Goal: Task Accomplishment & Management: Use online tool/utility

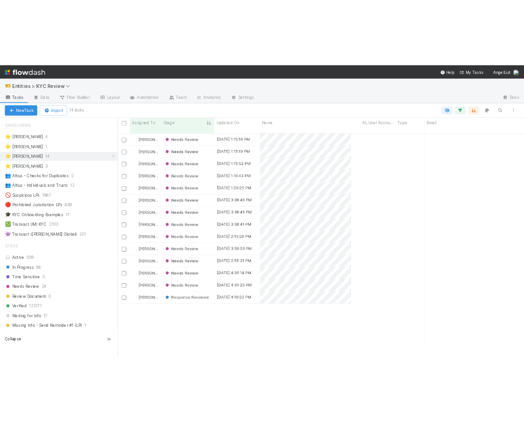
scroll to position [326, 348]
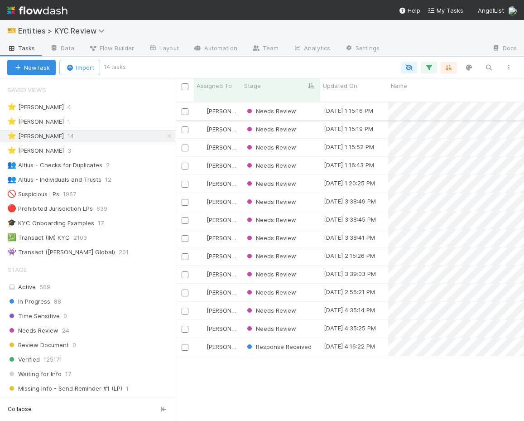
click at [310, 107] on div "Needs Review" at bounding box center [280, 111] width 79 height 18
click at [310, 285] on div "Needs Review" at bounding box center [280, 293] width 79 height 18
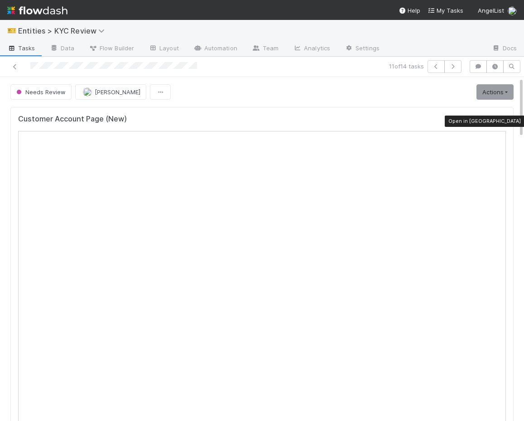
click at [500, 121] on icon at bounding box center [501, 121] width 9 height 6
click at [15, 66] on icon at bounding box center [14, 67] width 9 height 6
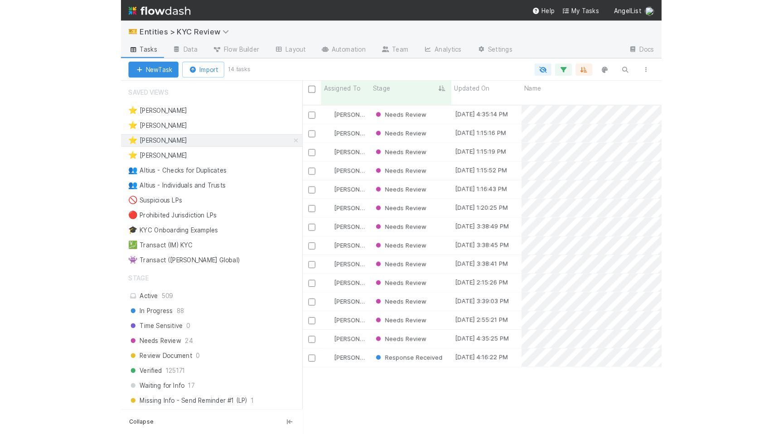
scroll to position [326, 348]
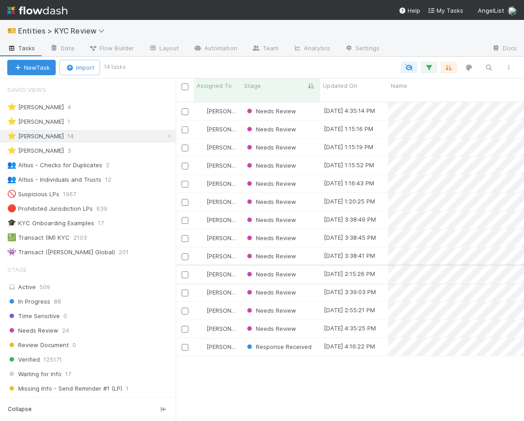
click at [304, 265] on div "Needs Review" at bounding box center [280, 274] width 79 height 18
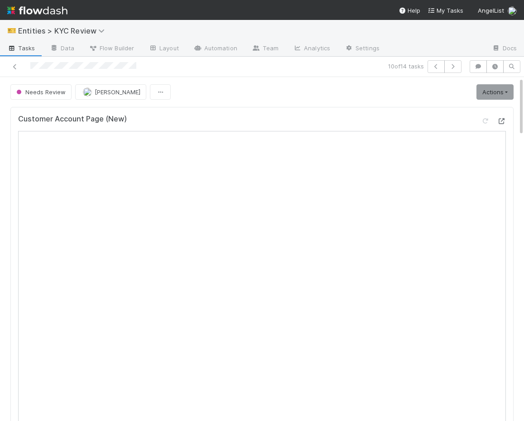
click at [499, 122] on icon at bounding box center [501, 121] width 9 height 6
click at [498, 120] on icon at bounding box center [501, 121] width 9 height 6
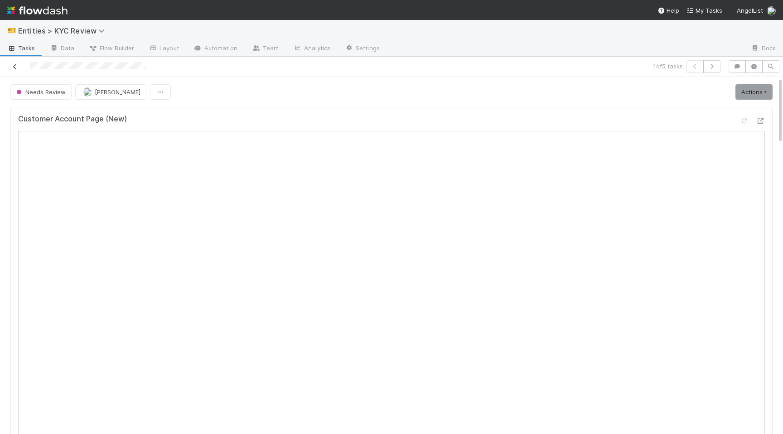
click at [11, 66] on icon at bounding box center [14, 67] width 9 height 6
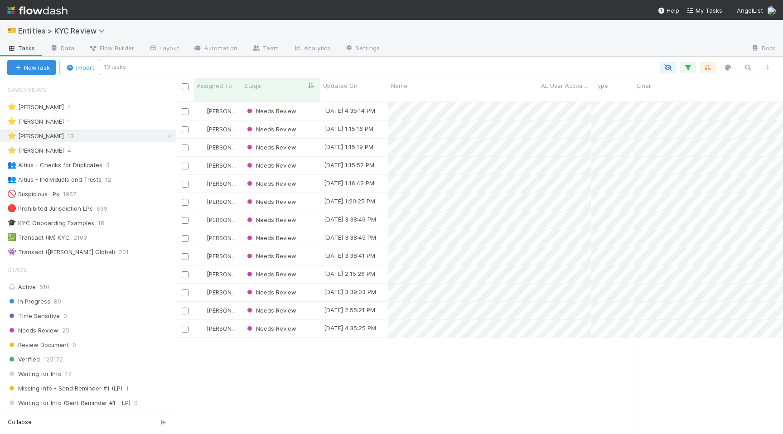
scroll to position [0, 0]
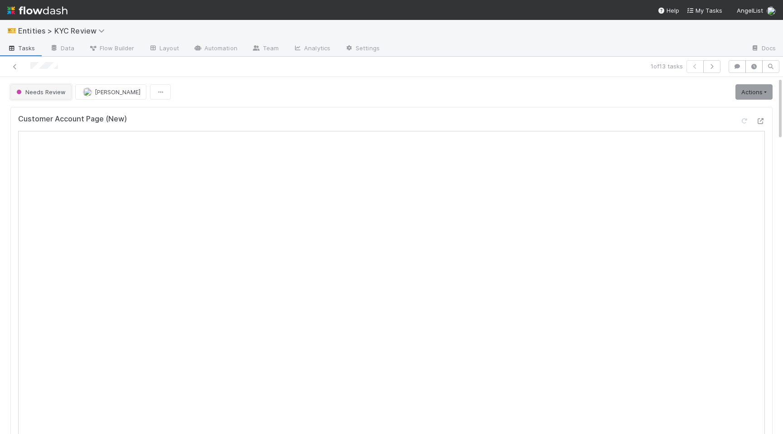
click at [32, 92] on span "Needs Review" at bounding box center [39, 91] width 51 height 7
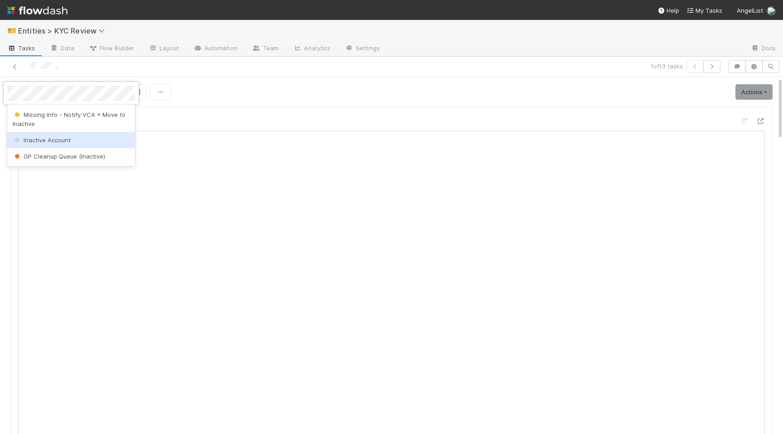
click at [44, 135] on div "Inactive Account" at bounding box center [71, 140] width 128 height 16
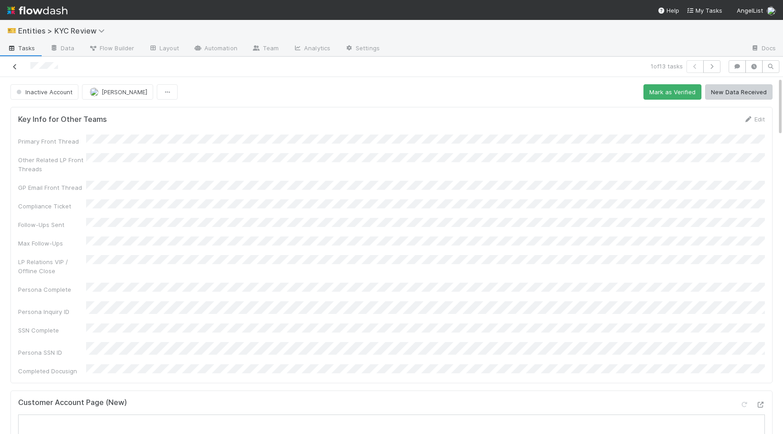
click at [16, 66] on icon at bounding box center [14, 67] width 9 height 6
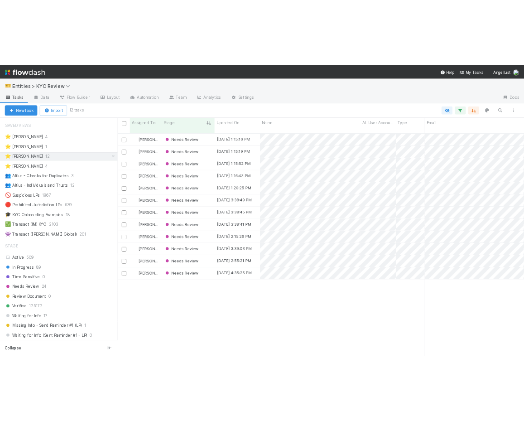
scroll to position [0, 0]
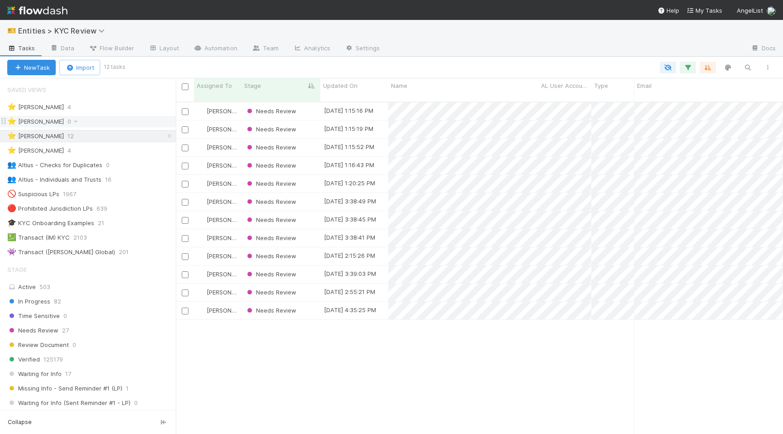
click at [101, 122] on div "⭐ Haley O'Brien 0" at bounding box center [91, 121] width 168 height 11
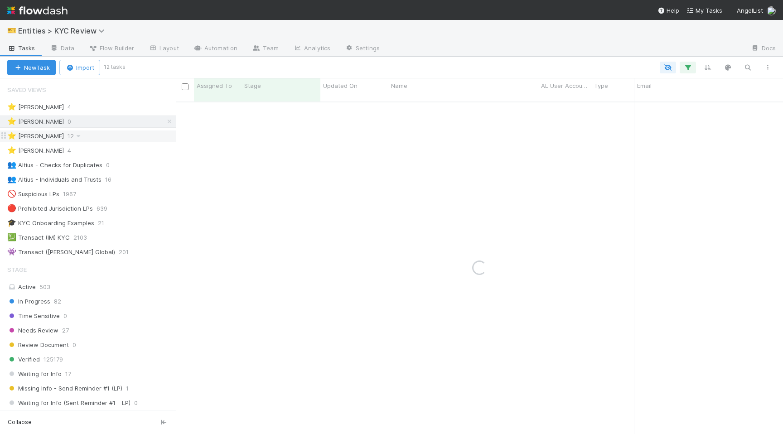
click at [114, 137] on div "⭐ Madison Stomberg 12" at bounding box center [91, 135] width 168 height 11
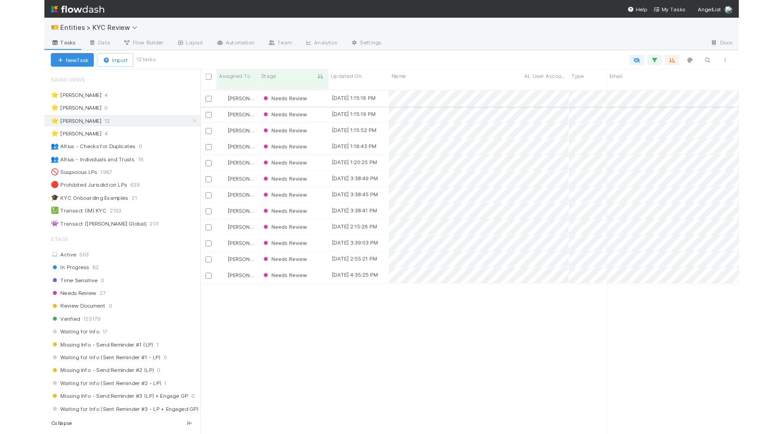
scroll to position [339, 607]
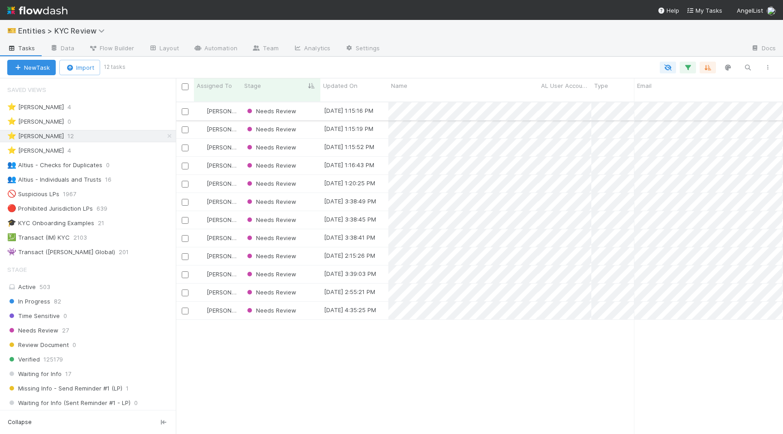
click at [306, 109] on div "Needs Review" at bounding box center [280, 111] width 79 height 18
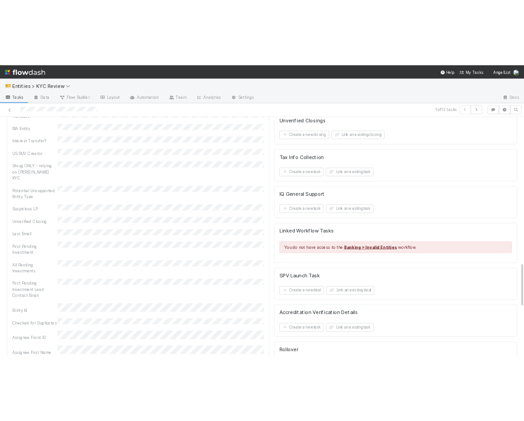
scroll to position [749, 0]
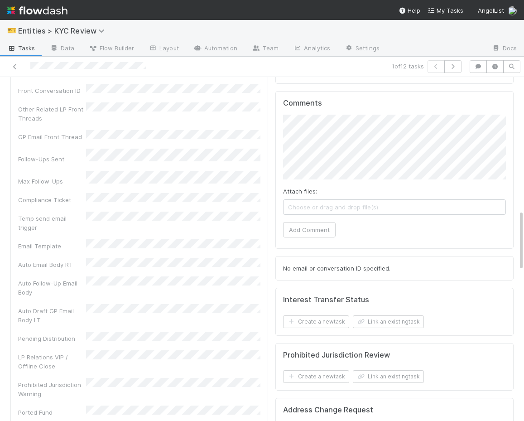
click at [326, 230] on button "Add Comment" at bounding box center [309, 229] width 53 height 15
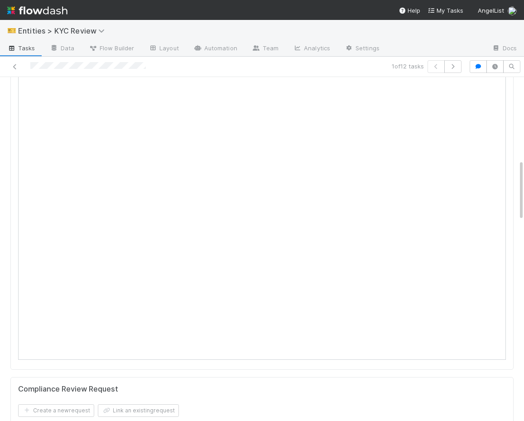
scroll to position [0, 0]
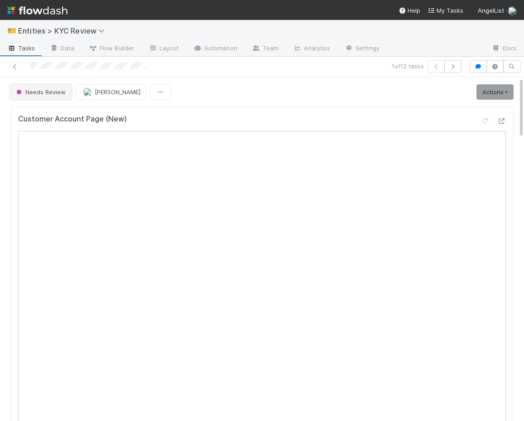
click at [53, 87] on button "Needs Review" at bounding box center [40, 91] width 61 height 15
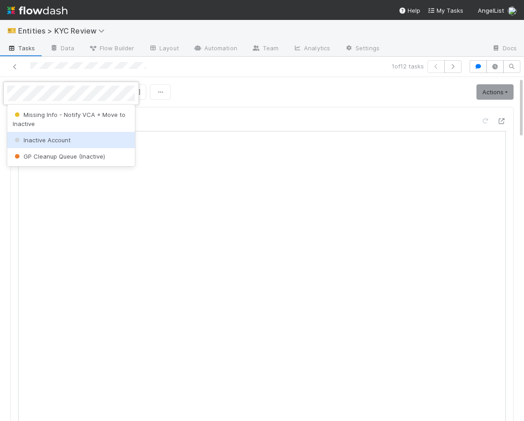
click at [53, 140] on span "Inactive Account" at bounding box center [42, 139] width 58 height 7
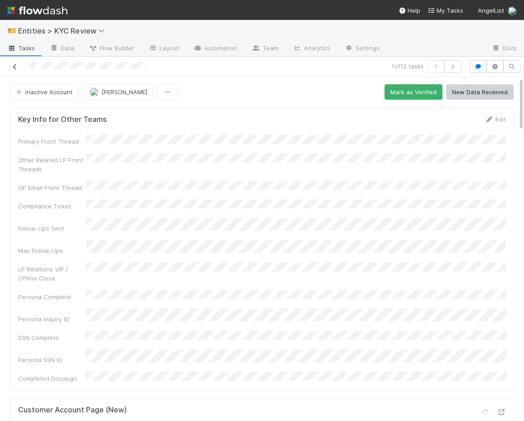
click at [13, 64] on icon at bounding box center [14, 67] width 9 height 6
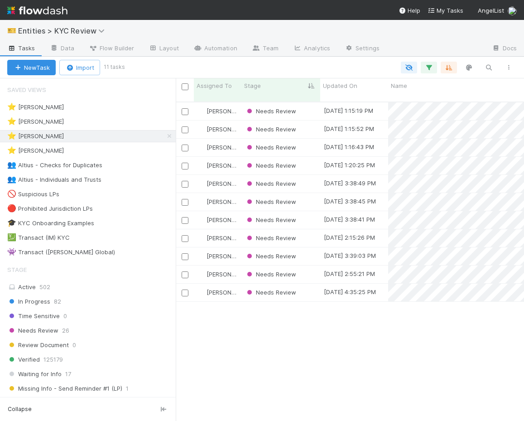
scroll to position [326, 348]
click at [315, 108] on div "Needs Review" at bounding box center [280, 111] width 79 height 18
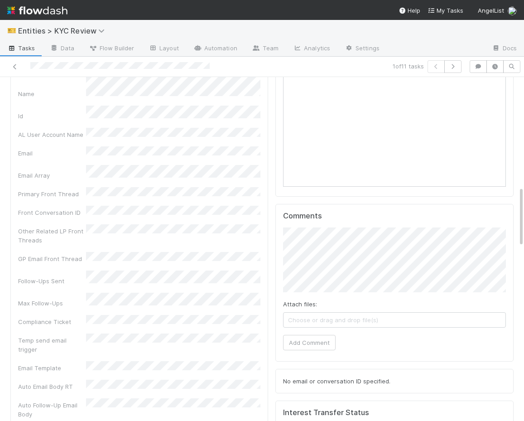
scroll to position [617, 0]
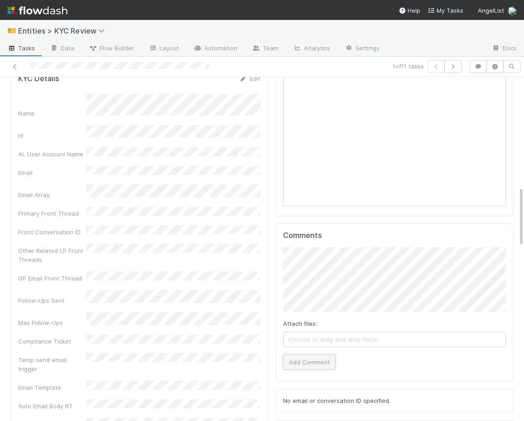
click at [293, 361] on button "Add Comment" at bounding box center [309, 361] width 53 height 15
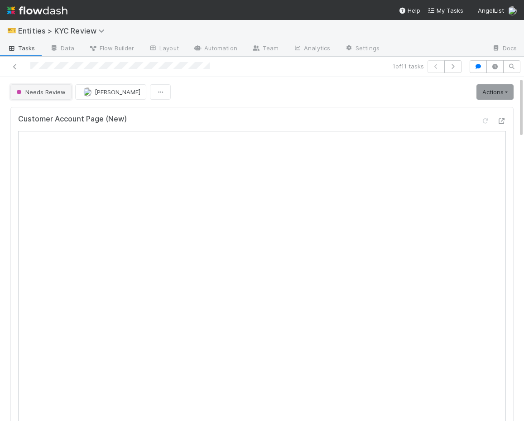
click at [45, 93] on span "Needs Review" at bounding box center [39, 91] width 51 height 7
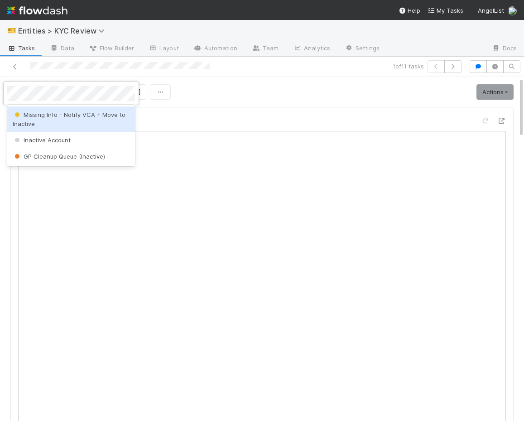
click at [52, 136] on span "Inactive Account" at bounding box center [42, 139] width 58 height 7
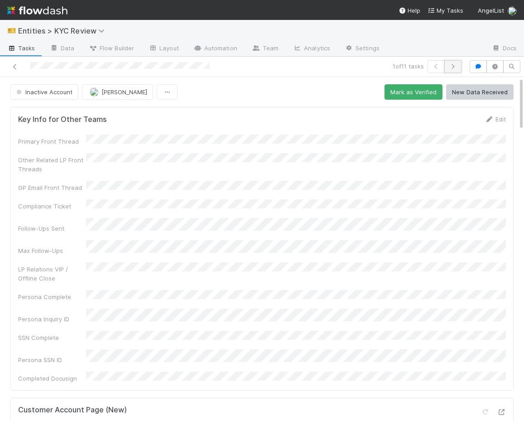
click at [454, 67] on icon "button" at bounding box center [452, 66] width 9 height 5
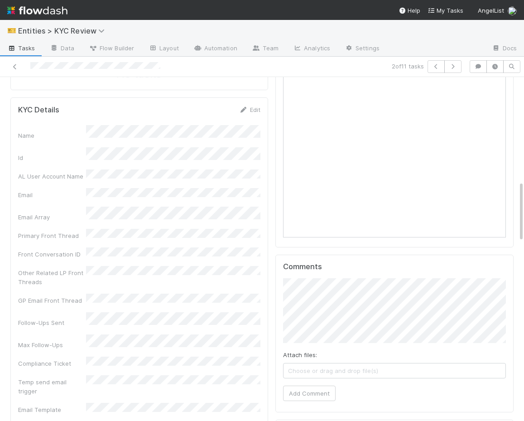
scroll to position [686, 0]
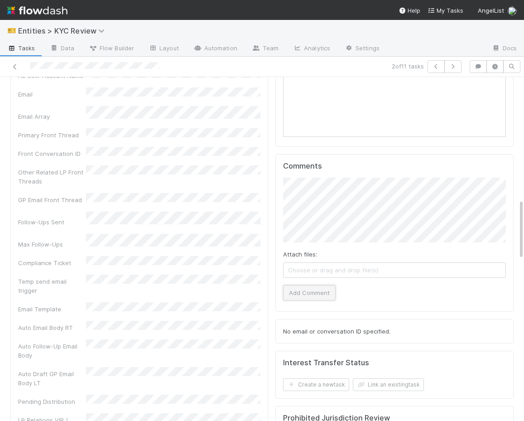
click at [312, 296] on button "Add Comment" at bounding box center [309, 292] width 53 height 15
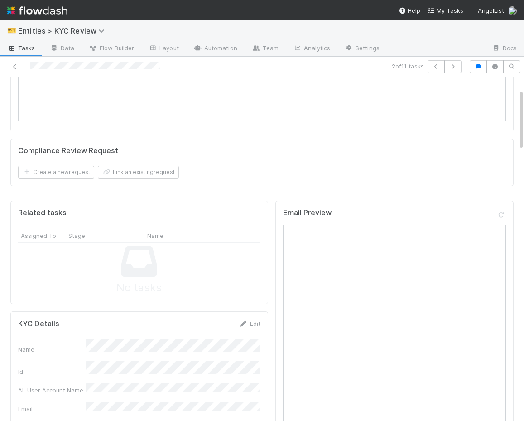
scroll to position [0, 0]
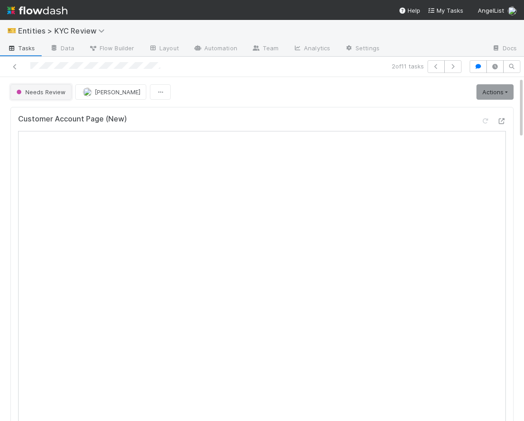
click at [44, 87] on button "Needs Review" at bounding box center [40, 91] width 61 height 15
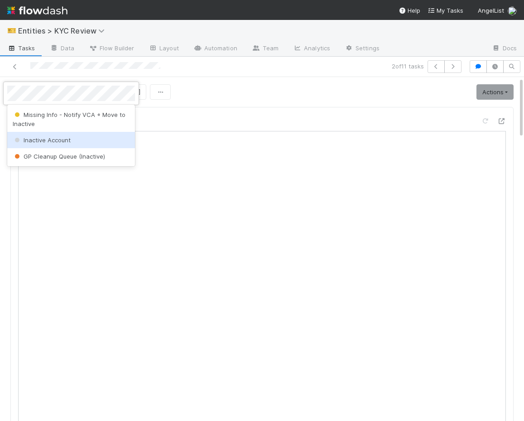
click at [47, 142] on span "Inactive Account" at bounding box center [42, 139] width 58 height 7
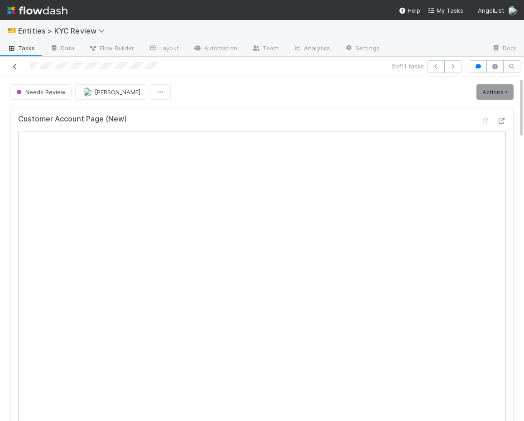
click at [14, 67] on icon at bounding box center [14, 67] width 9 height 6
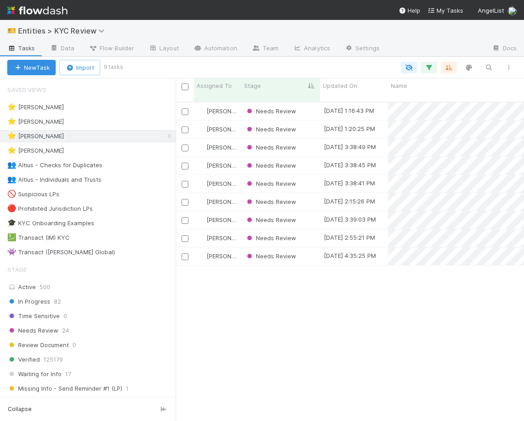
scroll to position [0, 0]
click at [315, 103] on div "Needs Review" at bounding box center [280, 111] width 79 height 18
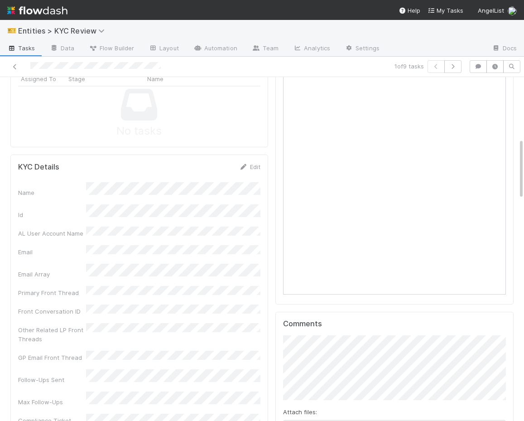
scroll to position [613, 0]
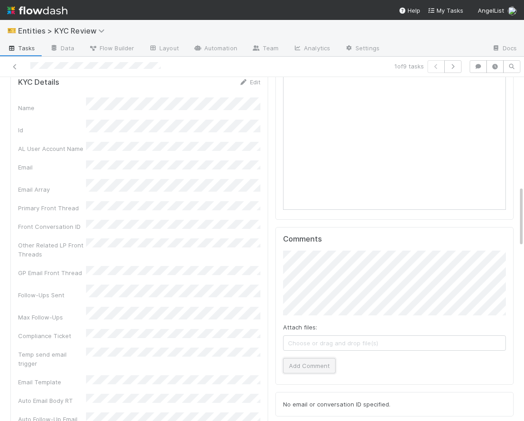
click at [300, 369] on button "Add Comment" at bounding box center [309, 365] width 53 height 15
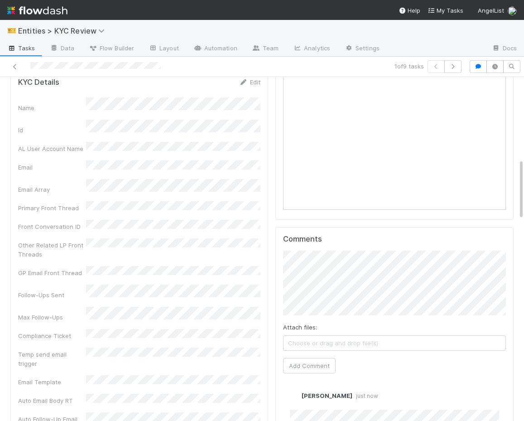
scroll to position [0, 0]
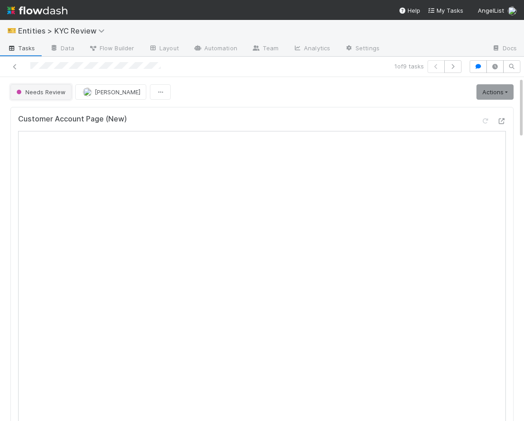
click at [49, 88] on button "Needs Review" at bounding box center [40, 91] width 61 height 15
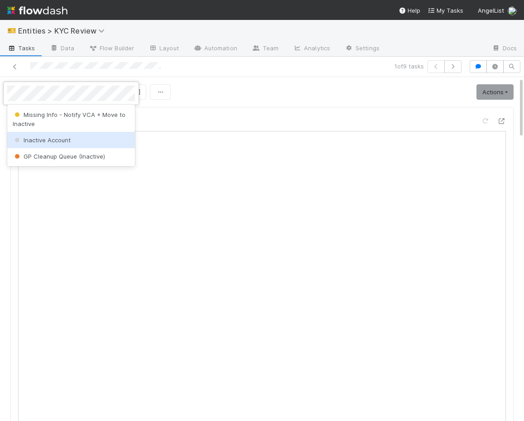
click at [52, 134] on div "Inactive Account" at bounding box center [71, 140] width 128 height 16
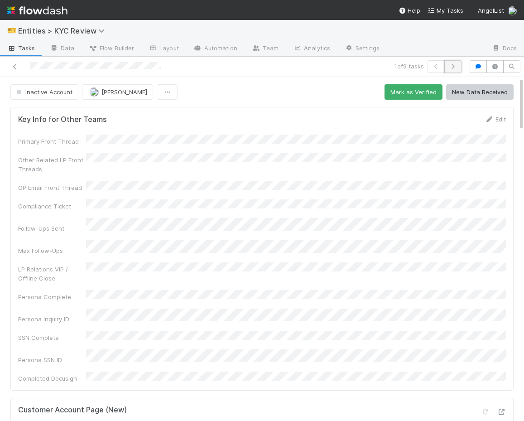
click at [453, 67] on icon "button" at bounding box center [452, 66] width 9 height 5
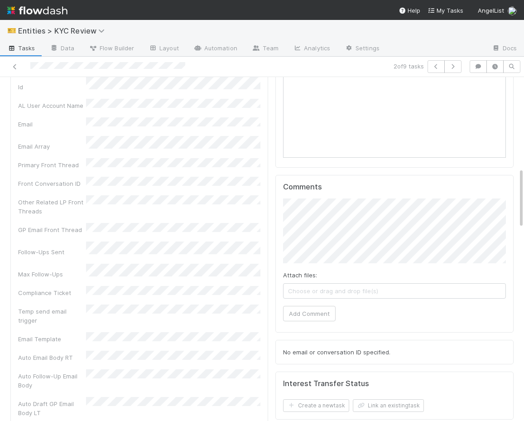
scroll to position [678, 0]
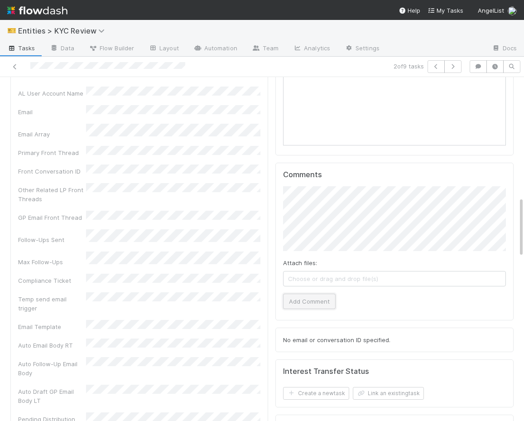
click at [309, 294] on button "Add Comment" at bounding box center [309, 300] width 53 height 15
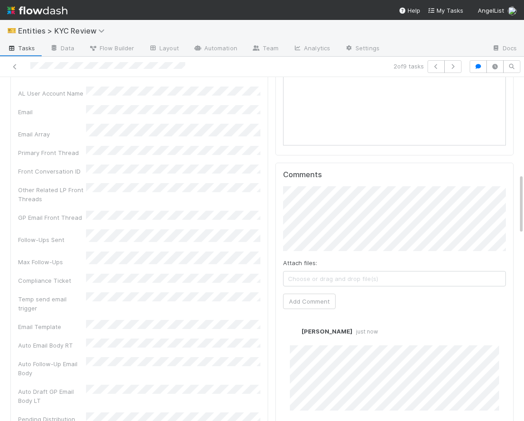
scroll to position [0, 0]
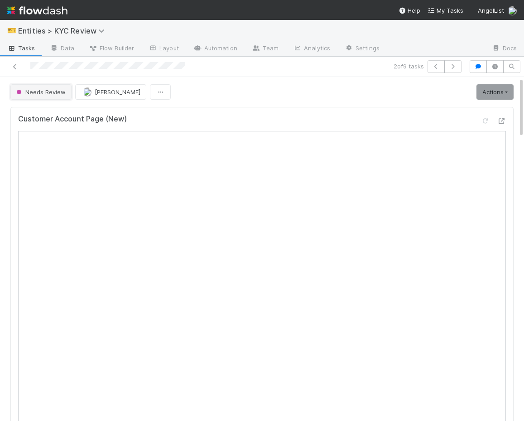
click at [39, 90] on span "Needs Review" at bounding box center [39, 91] width 51 height 7
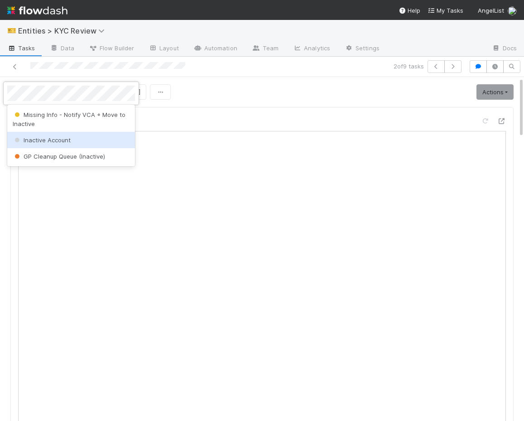
click at [42, 135] on div "Inactive Account" at bounding box center [71, 140] width 128 height 16
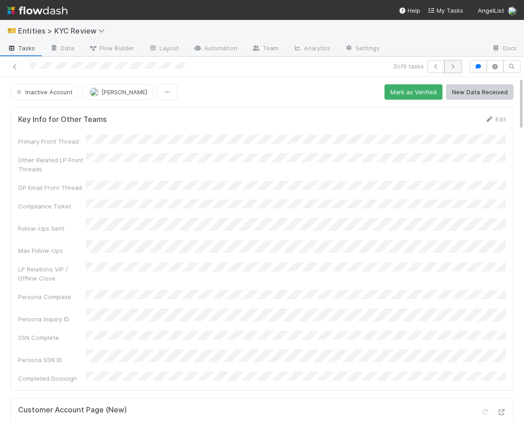
click at [454, 66] on icon "button" at bounding box center [452, 66] width 9 height 5
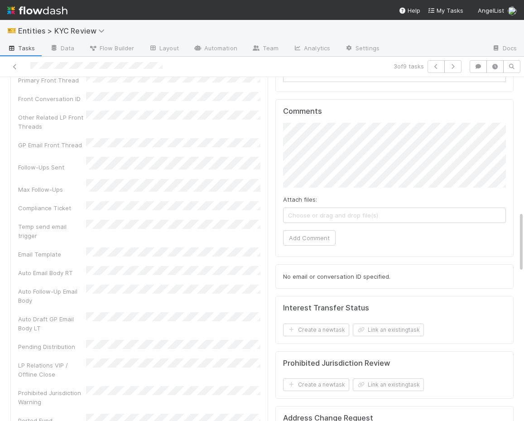
scroll to position [750, 0]
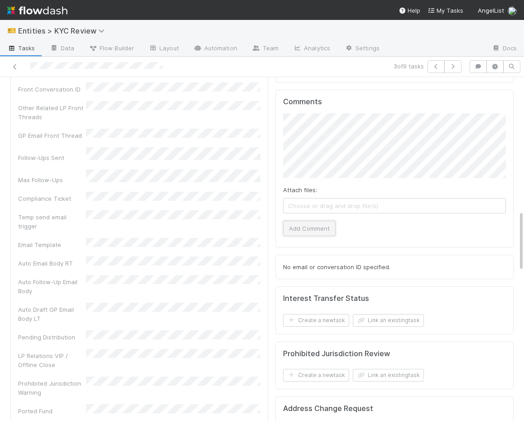
click at [313, 234] on button "Add Comment" at bounding box center [309, 228] width 53 height 15
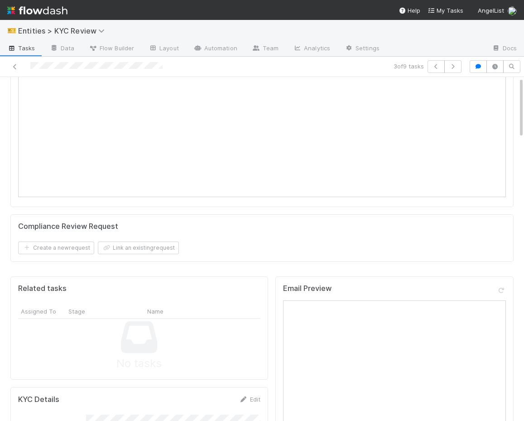
scroll to position [0, 0]
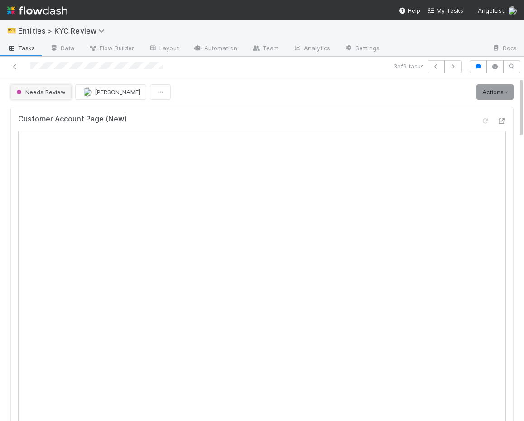
click at [41, 93] on span "Needs Review" at bounding box center [39, 91] width 51 height 7
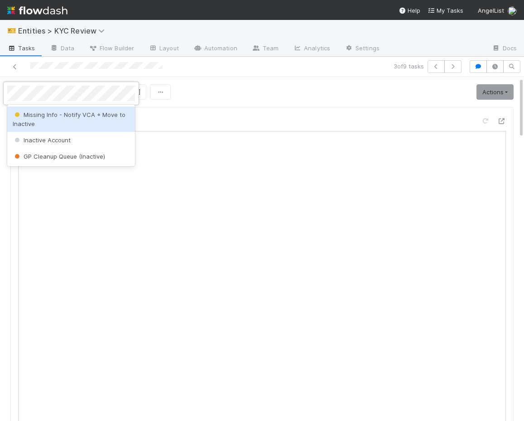
click at [37, 135] on div "Inactive Account" at bounding box center [71, 140] width 128 height 16
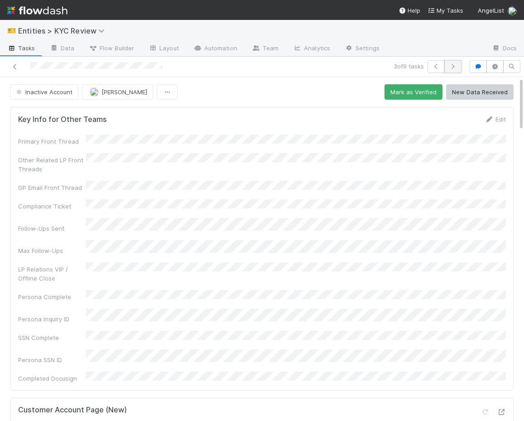
click at [456, 67] on icon "button" at bounding box center [452, 66] width 9 height 5
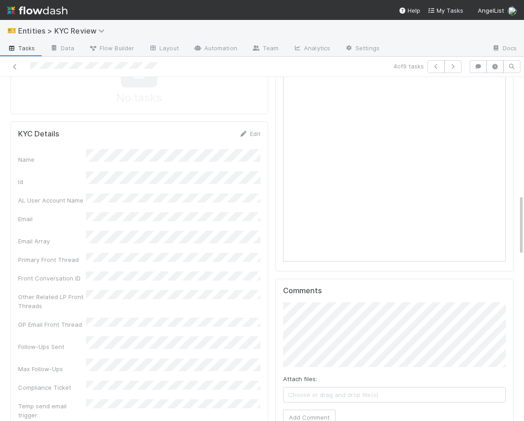
scroll to position [661, 0]
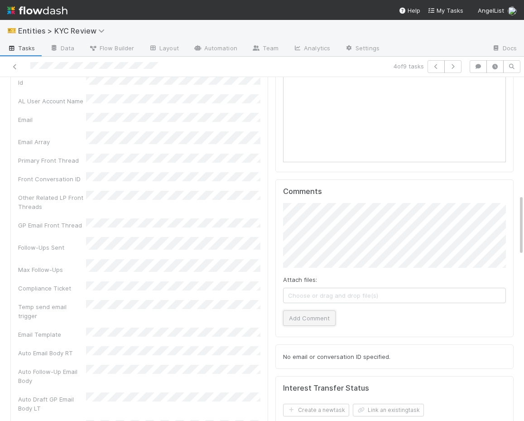
click at [286, 312] on button "Add Comment" at bounding box center [309, 317] width 53 height 15
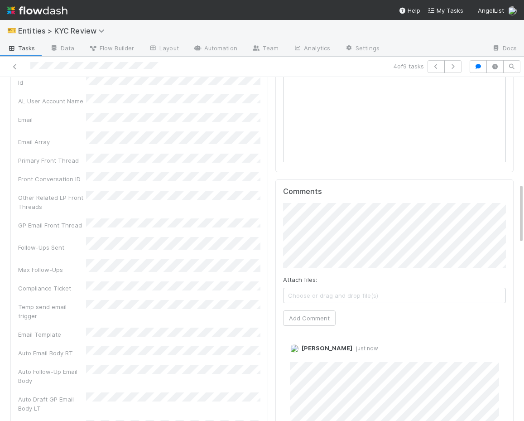
scroll to position [0, 0]
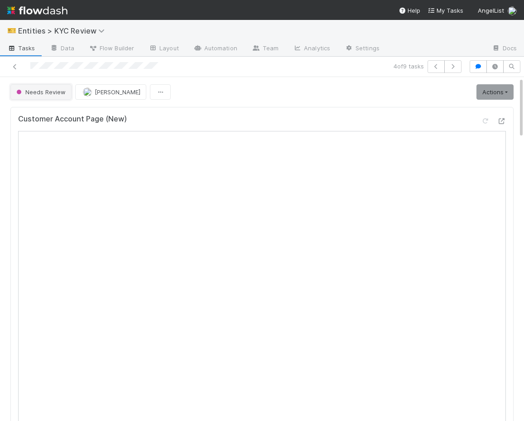
click at [34, 93] on span "Needs Review" at bounding box center [39, 91] width 51 height 7
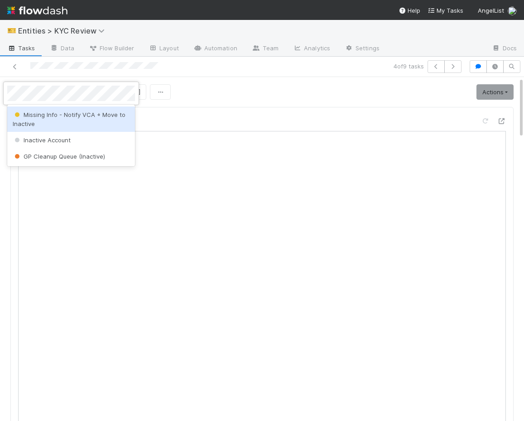
click at [47, 144] on div "Inactive Account" at bounding box center [71, 140] width 128 height 16
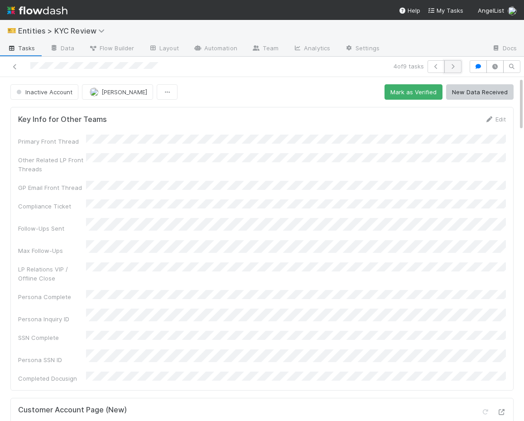
click at [453, 67] on icon "button" at bounding box center [452, 66] width 9 height 5
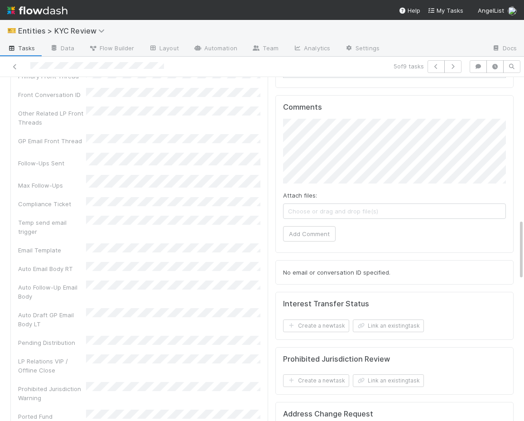
scroll to position [729, 0]
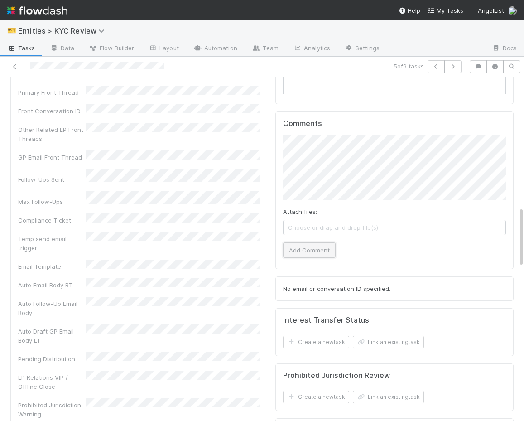
click at [306, 248] on button "Add Comment" at bounding box center [309, 249] width 53 height 15
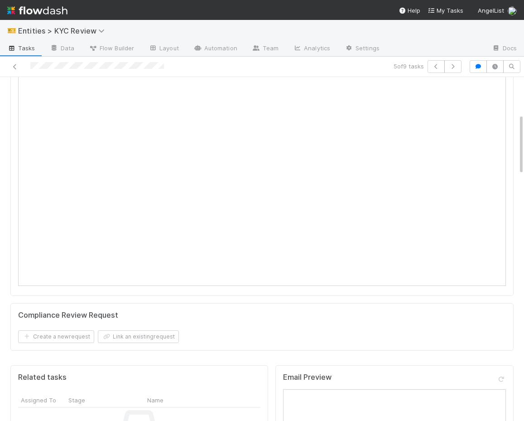
scroll to position [0, 0]
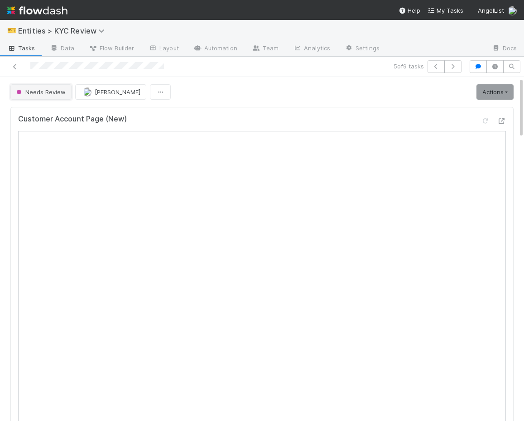
click at [27, 93] on span "Needs Review" at bounding box center [39, 91] width 51 height 7
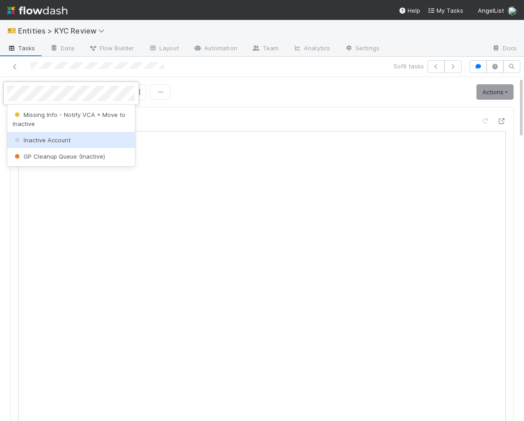
click at [45, 143] on span "Inactive Account" at bounding box center [42, 139] width 58 height 7
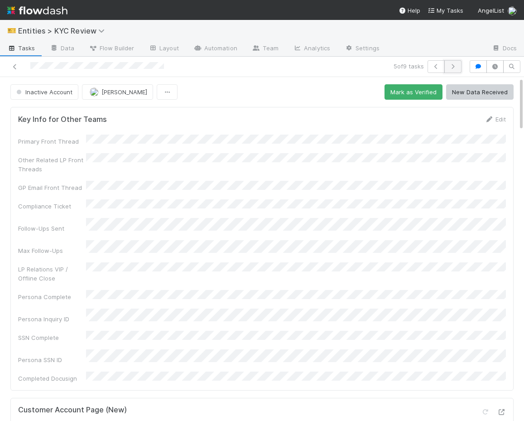
click at [448, 63] on button "button" at bounding box center [452, 66] width 17 height 13
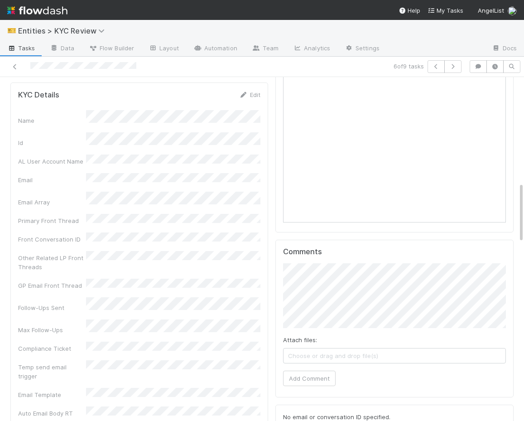
scroll to position [601, 0]
click at [298, 382] on button "Add Comment" at bounding box center [309, 377] width 53 height 15
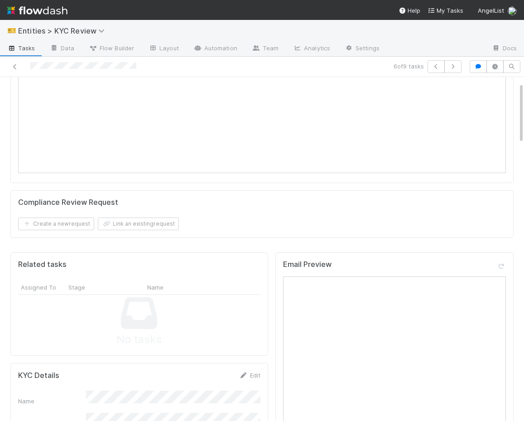
scroll to position [0, 0]
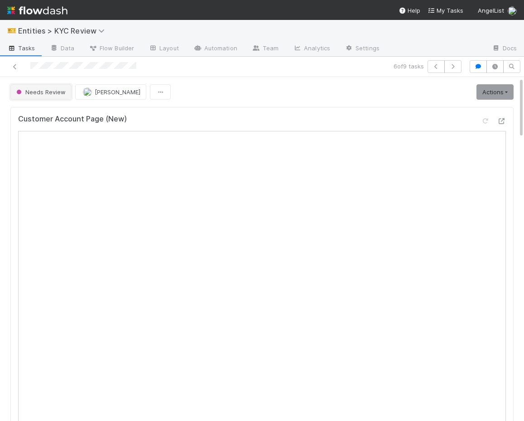
click at [39, 97] on button "Needs Review" at bounding box center [40, 91] width 61 height 15
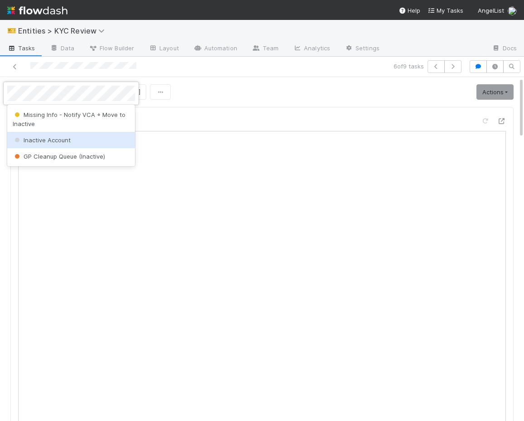
click at [36, 137] on span "Inactive Account" at bounding box center [42, 139] width 58 height 7
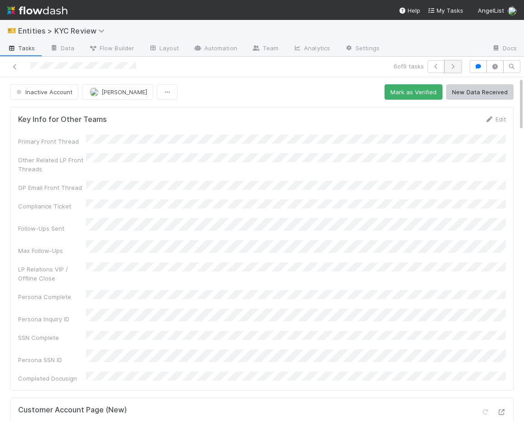
click at [457, 63] on button "button" at bounding box center [452, 66] width 17 height 13
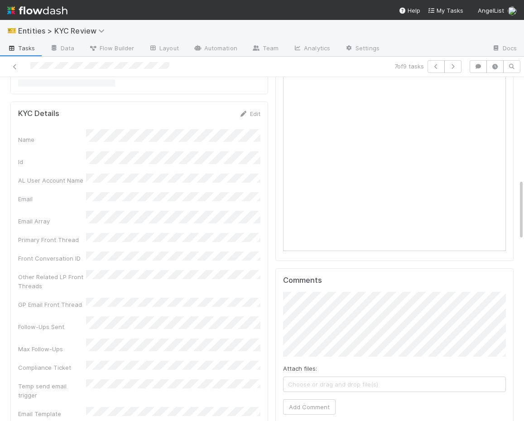
scroll to position [732, 0]
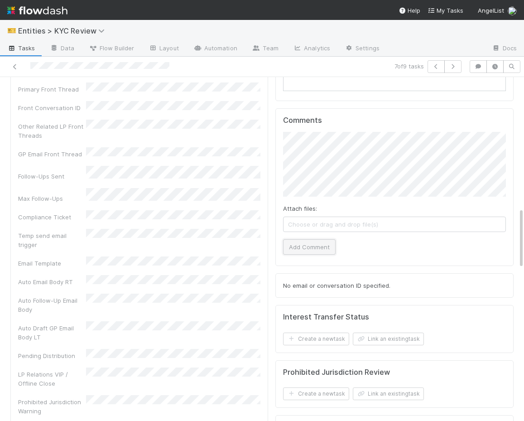
click at [308, 252] on button "Add Comment" at bounding box center [309, 246] width 53 height 15
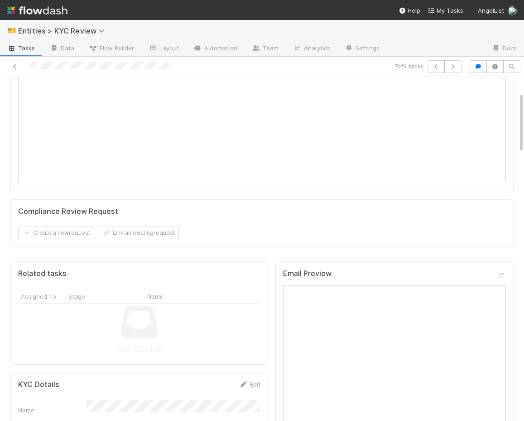
scroll to position [0, 0]
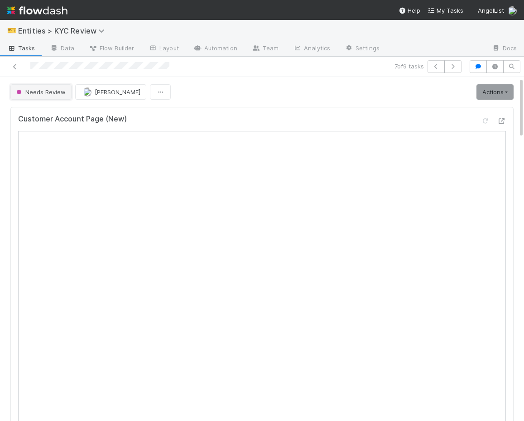
click at [30, 93] on span "Needs Review" at bounding box center [39, 91] width 51 height 7
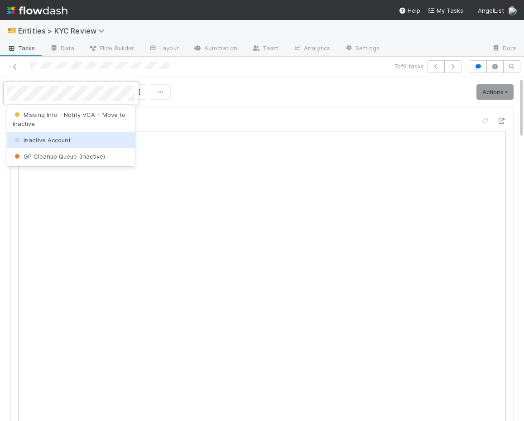
click at [29, 139] on span "Inactive Account" at bounding box center [42, 139] width 58 height 7
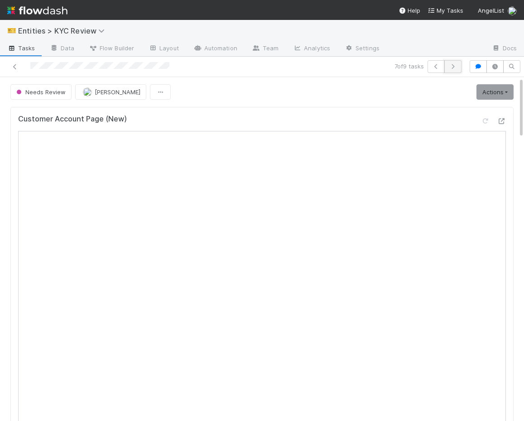
click at [452, 64] on icon "button" at bounding box center [452, 66] width 9 height 5
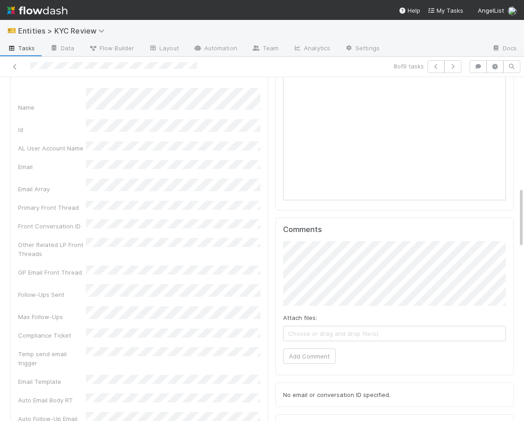
scroll to position [623, 0]
click at [307, 360] on button "Add Comment" at bounding box center [309, 355] width 53 height 15
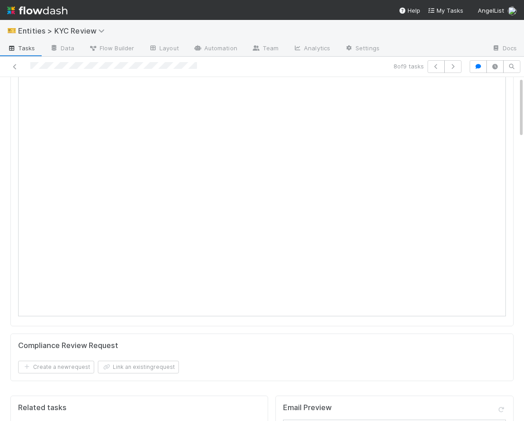
scroll to position [0, 0]
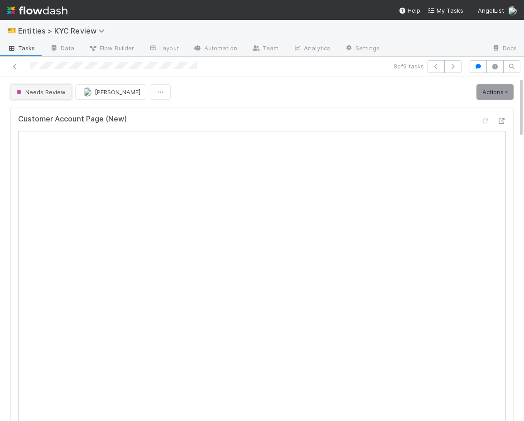
click at [35, 96] on button "Needs Review" at bounding box center [40, 91] width 61 height 15
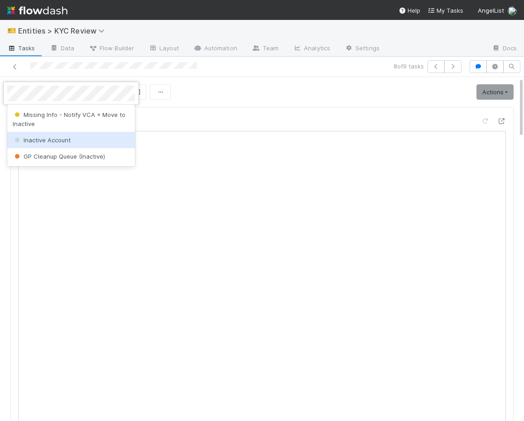
click at [41, 140] on span "Inactive Account" at bounding box center [42, 139] width 58 height 7
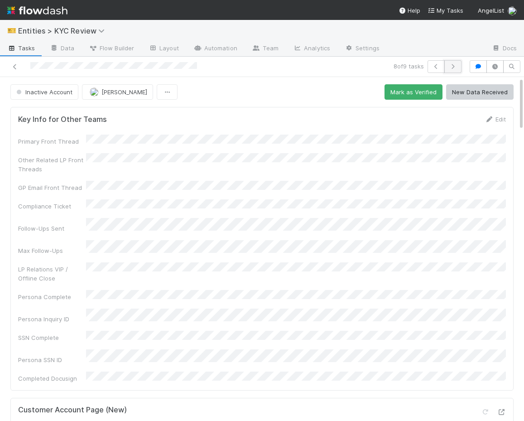
click at [460, 70] on button "button" at bounding box center [452, 66] width 17 height 13
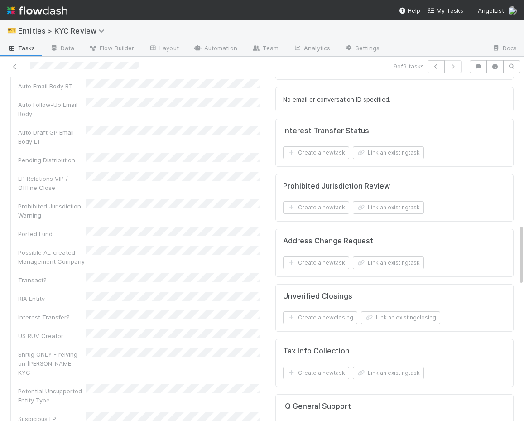
scroll to position [772, 0]
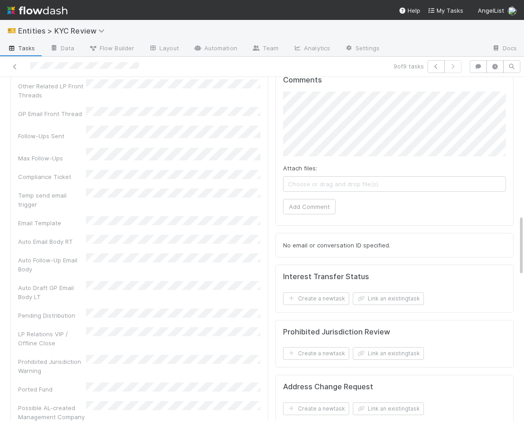
click at [296, 217] on div "Comments Attach files: Choose or drag and drop file(s) Add Comment" at bounding box center [394, 147] width 238 height 158
click at [313, 202] on button "Add Comment" at bounding box center [309, 206] width 53 height 15
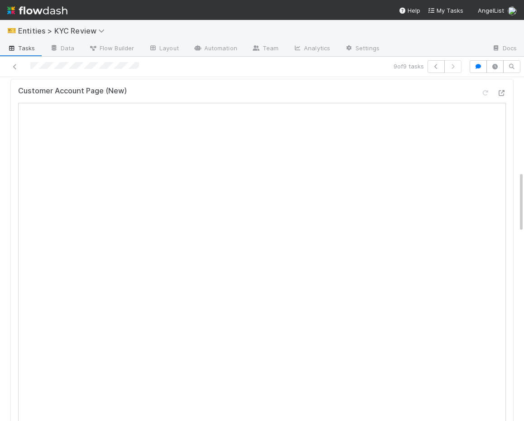
scroll to position [0, 0]
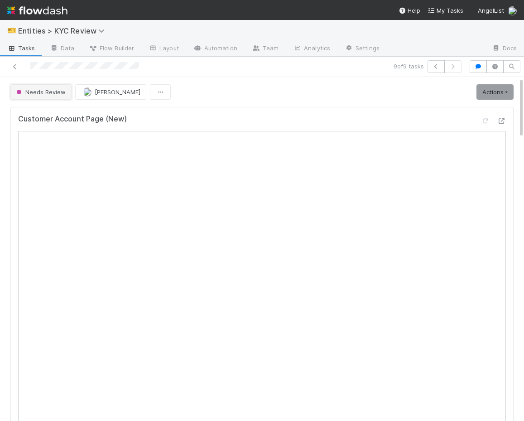
click at [54, 90] on span "Needs Review" at bounding box center [39, 91] width 51 height 7
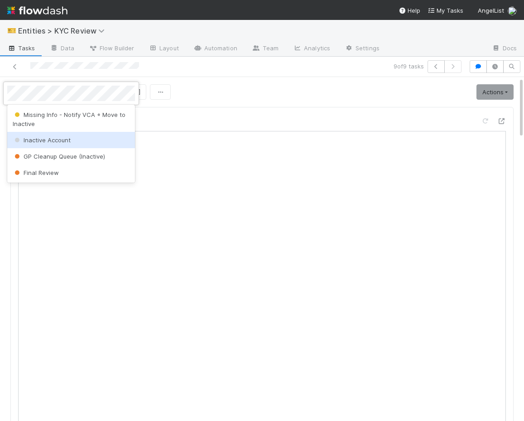
click at [45, 139] on span "Inactive Account" at bounding box center [42, 139] width 58 height 7
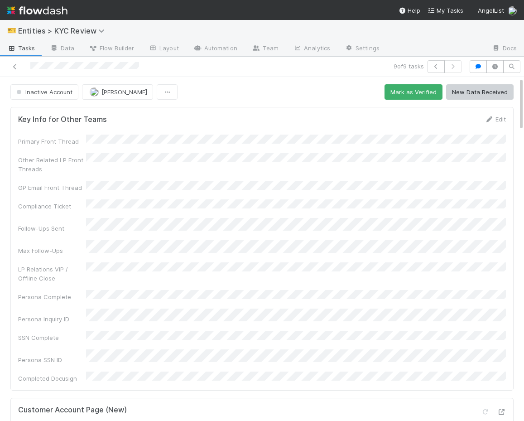
click at [12, 60] on div at bounding box center [120, 66] width 232 height 13
click at [14, 67] on icon at bounding box center [14, 67] width 9 height 6
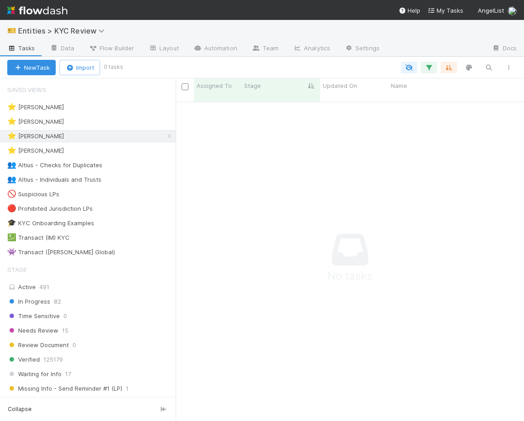
scroll to position [0, 0]
click at [140, 103] on div "⭐ Alice Wo 4" at bounding box center [91, 106] width 168 height 11
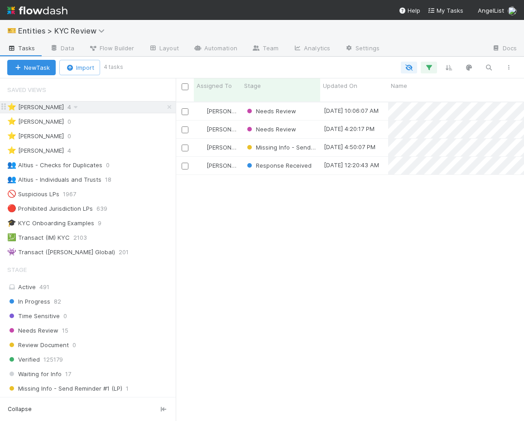
scroll to position [326, 348]
click at [127, 150] on div "⭐ Viv Hong 4" at bounding box center [91, 150] width 168 height 11
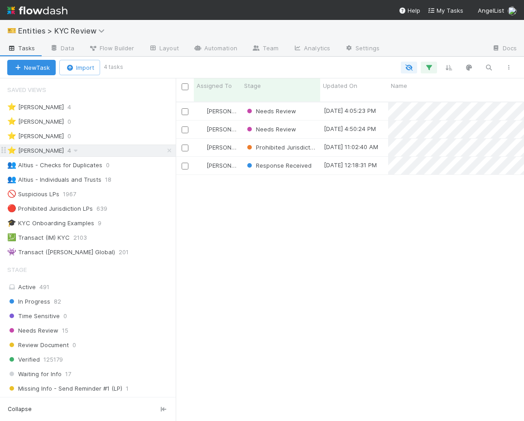
scroll to position [326, 348]
click at [305, 123] on div "Needs Review" at bounding box center [280, 129] width 79 height 18
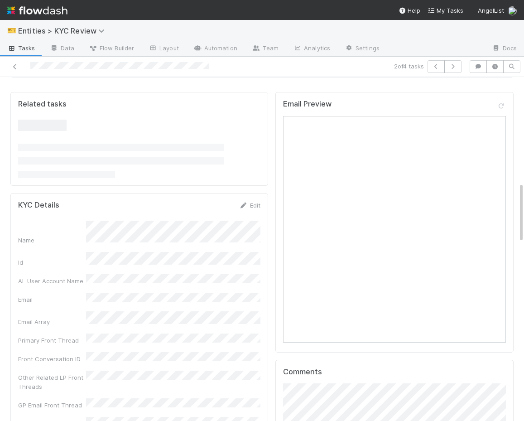
scroll to position [591, 0]
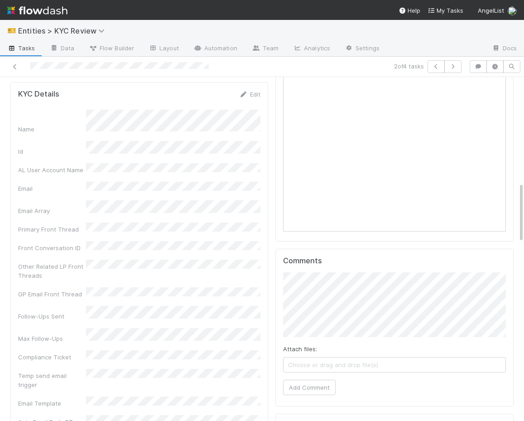
click at [336, 352] on div "Attach files: Choose or drag and drop file(s)" at bounding box center [394, 358] width 223 height 28
click at [348, 332] on div "Attach files: Choose or drag and drop file(s) Add Comment" at bounding box center [394, 333] width 223 height 123
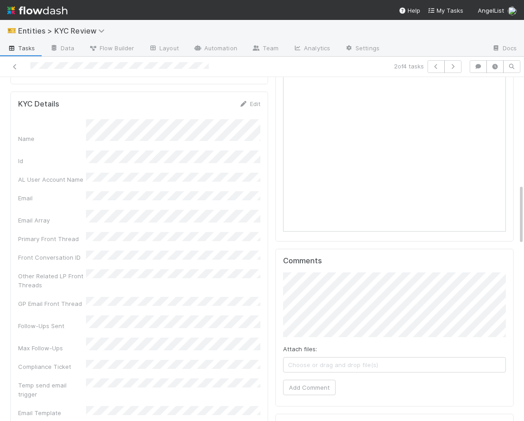
scroll to position [601, 0]
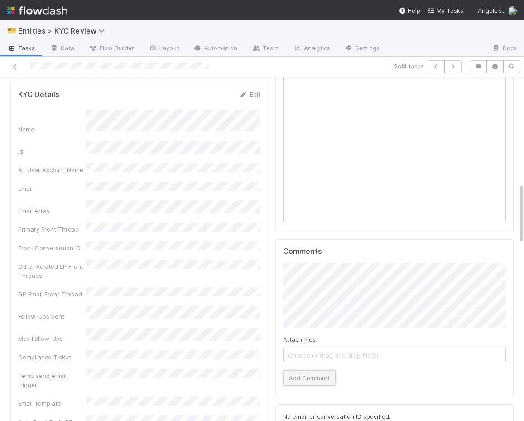
click at [306, 379] on button "Add Comment" at bounding box center [309, 377] width 53 height 15
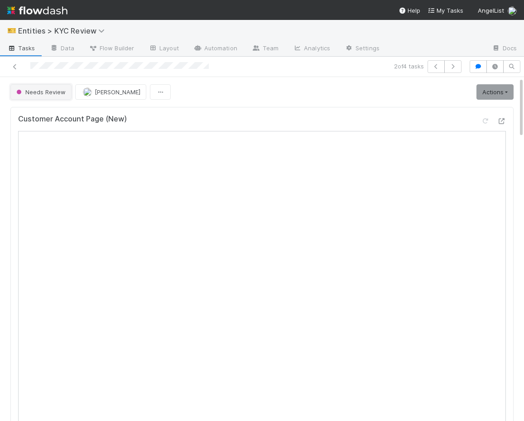
click at [31, 90] on span "Needs Review" at bounding box center [39, 91] width 51 height 7
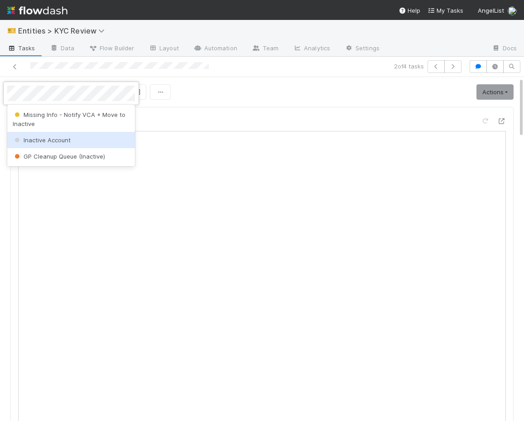
click at [40, 141] on span "Inactive Account" at bounding box center [42, 139] width 58 height 7
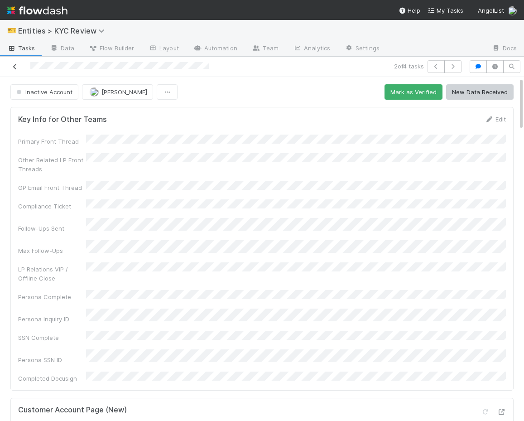
click at [10, 62] on link at bounding box center [14, 66] width 9 height 9
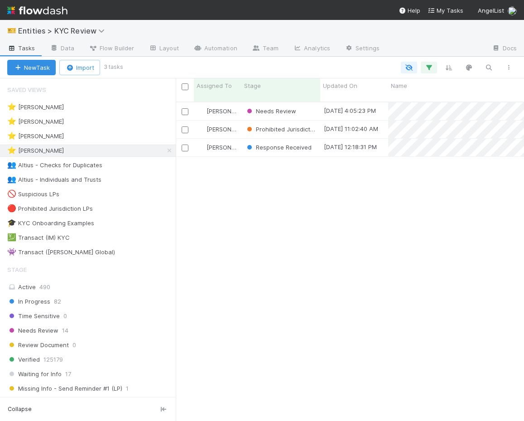
scroll to position [0, 0]
click at [112, 134] on div "⭐ Madison Stomberg 0" at bounding box center [91, 135] width 168 height 11
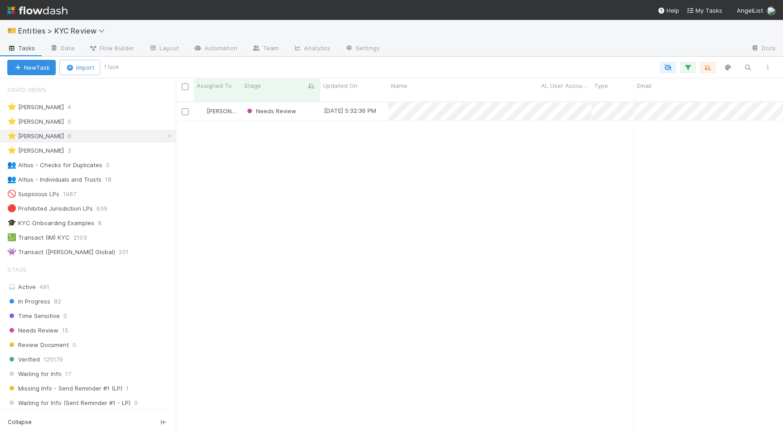
scroll to position [339, 607]
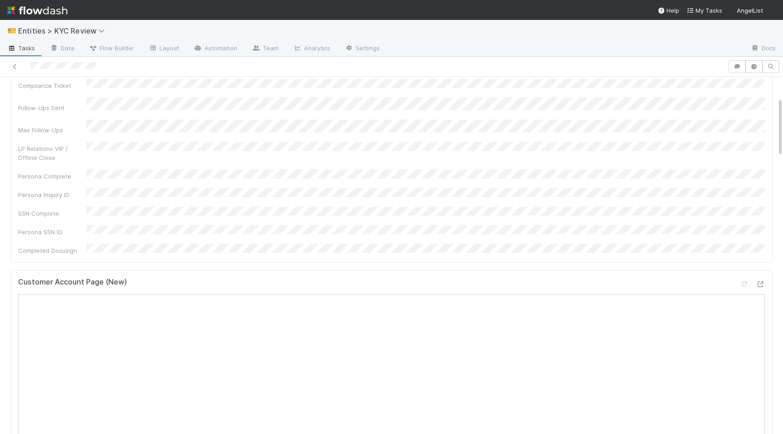
scroll to position [257, 0]
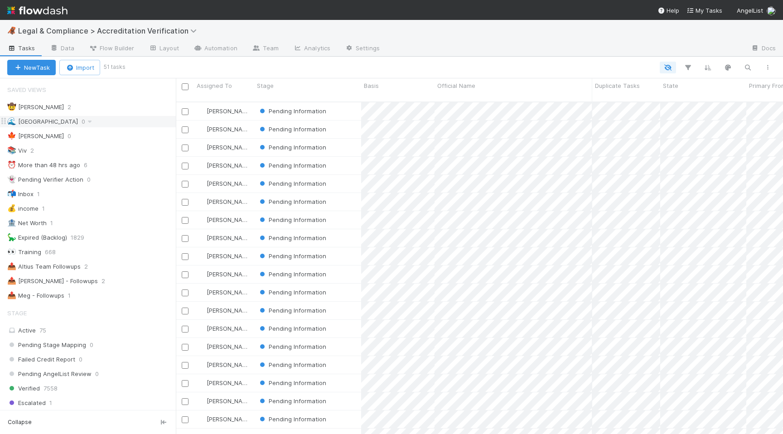
scroll to position [339, 607]
click at [97, 118] on div "🌊 Madison 0" at bounding box center [91, 121] width 168 height 11
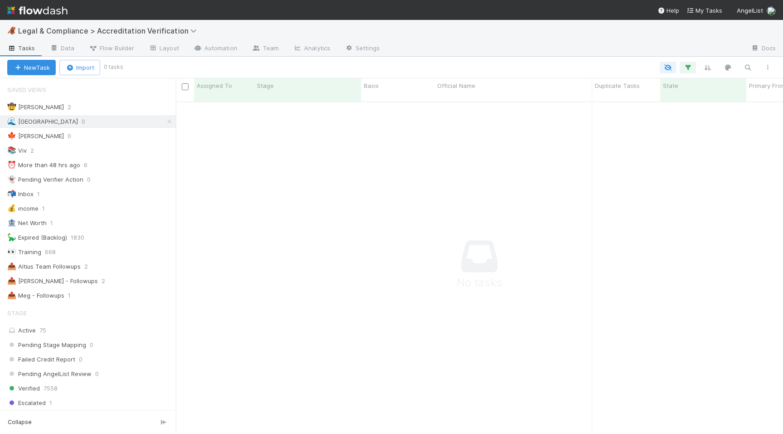
scroll to position [0, 0]
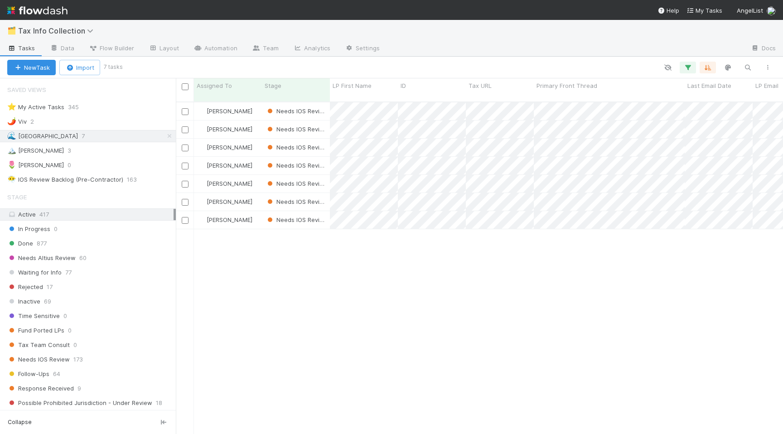
scroll to position [339, 607]
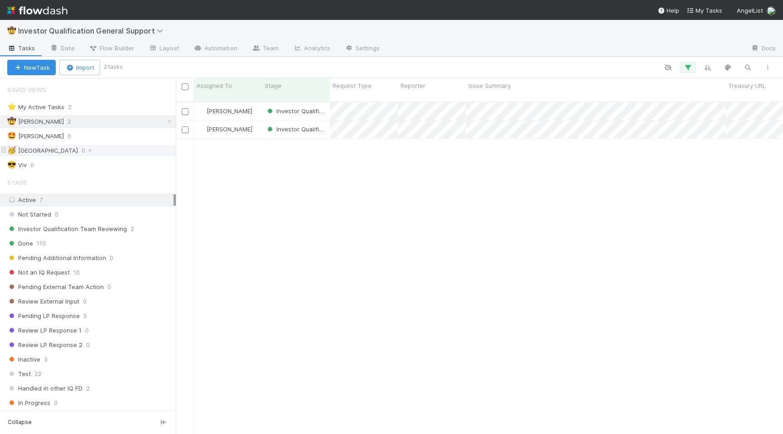
scroll to position [339, 607]
click at [111, 147] on div "🥳 Madison 0" at bounding box center [91, 150] width 168 height 11
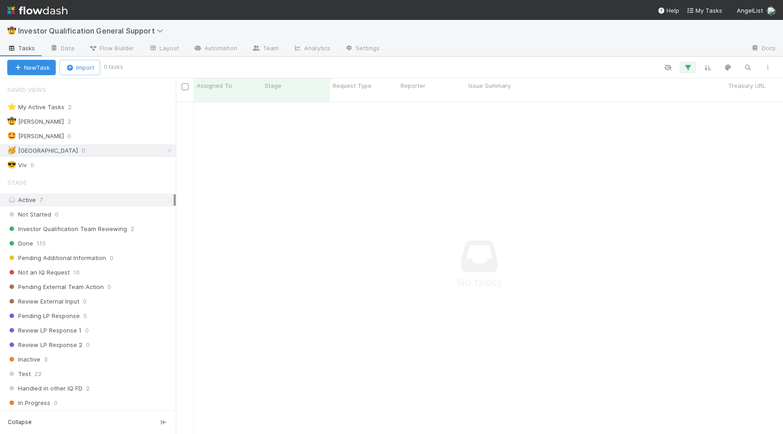
scroll to position [339, 607]
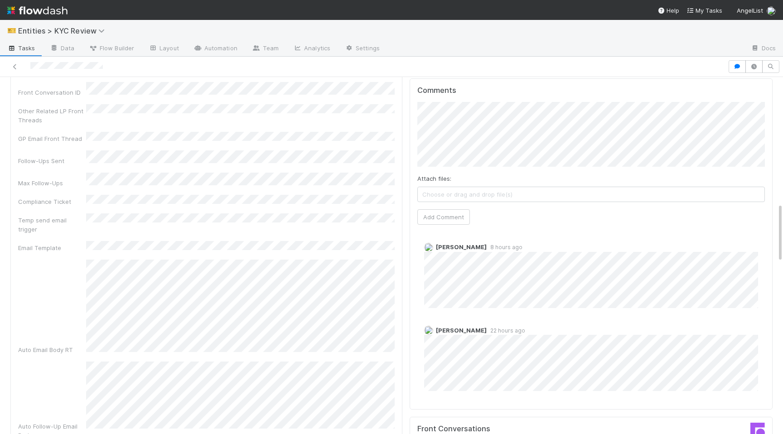
scroll to position [762, 0]
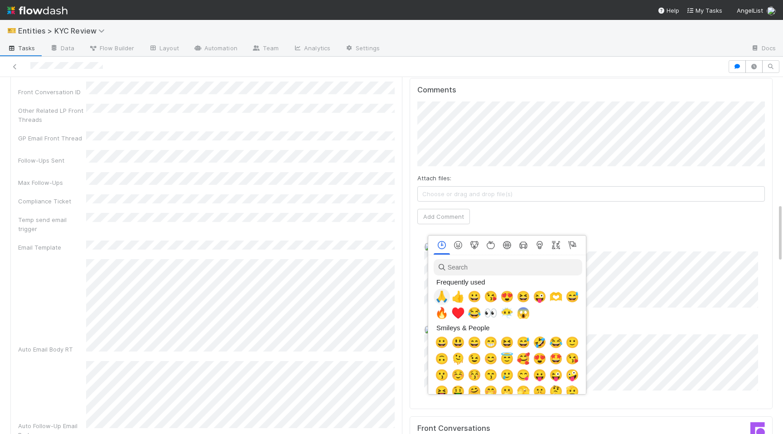
click at [440, 296] on span "🙏" at bounding box center [442, 296] width 14 height 13
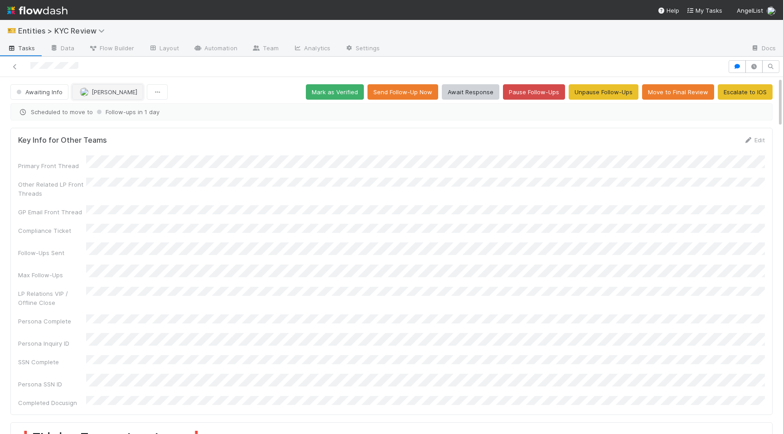
click at [101, 90] on span "[PERSON_NAME]" at bounding box center [114, 91] width 46 height 7
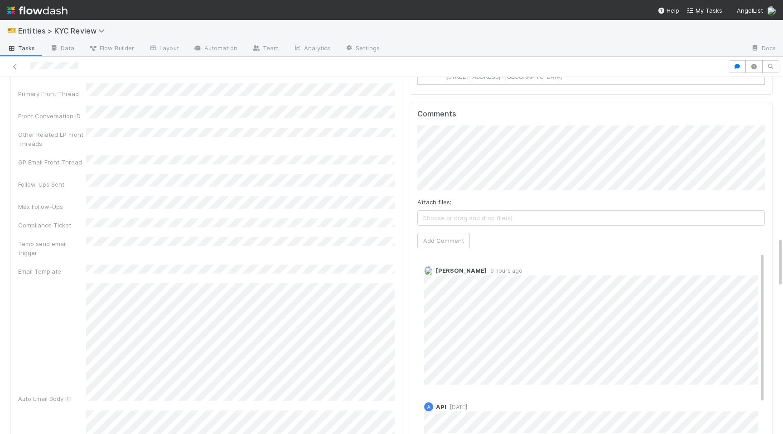
scroll to position [1135, 0]
click at [436, 234] on button "Add Comment" at bounding box center [443, 241] width 53 height 15
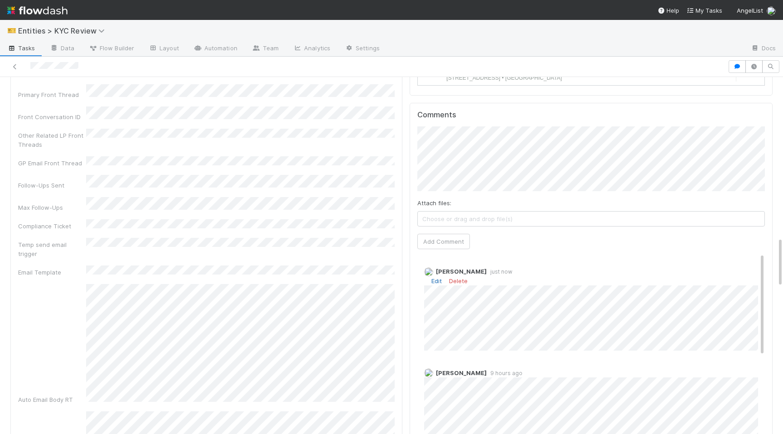
click at [437, 277] on link "Edit" at bounding box center [436, 280] width 10 height 7
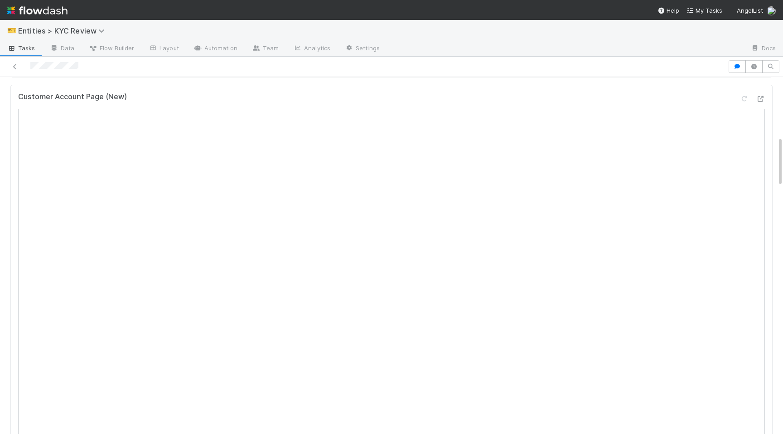
scroll to position [0, 0]
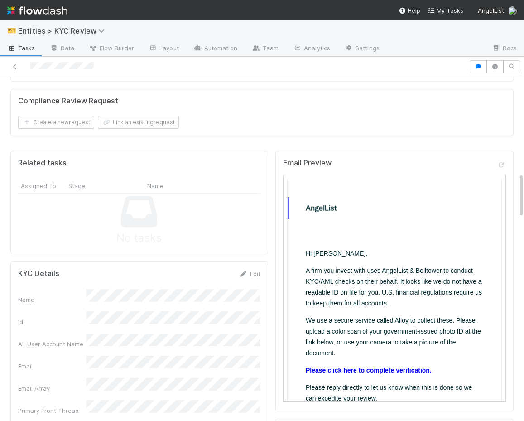
scroll to position [1101, 0]
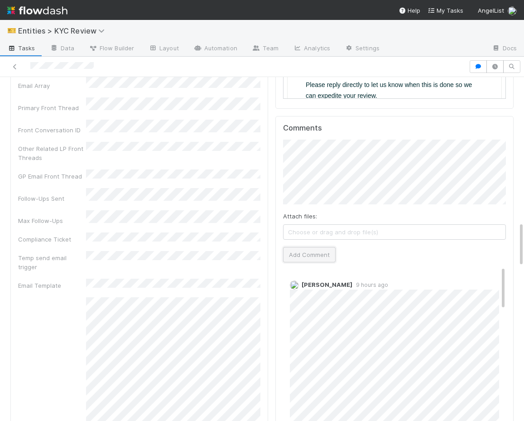
click at [297, 247] on button "Add Comment" at bounding box center [309, 254] width 53 height 15
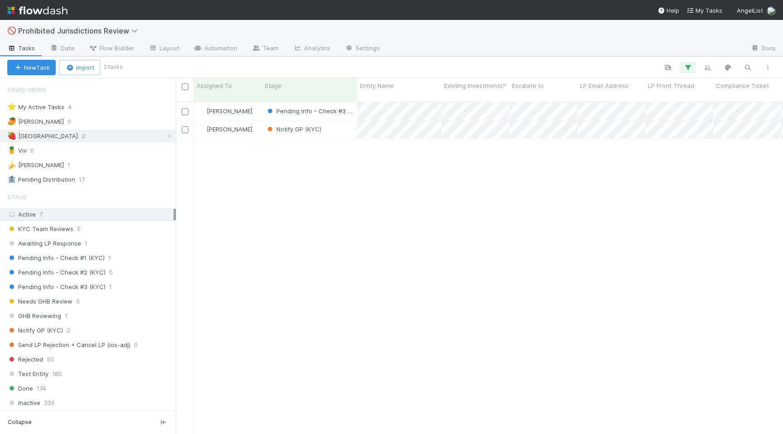
scroll to position [339, 607]
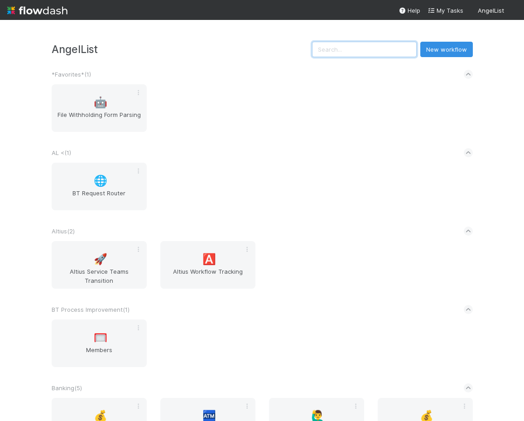
click at [359, 56] on input "text" at bounding box center [364, 49] width 105 height 15
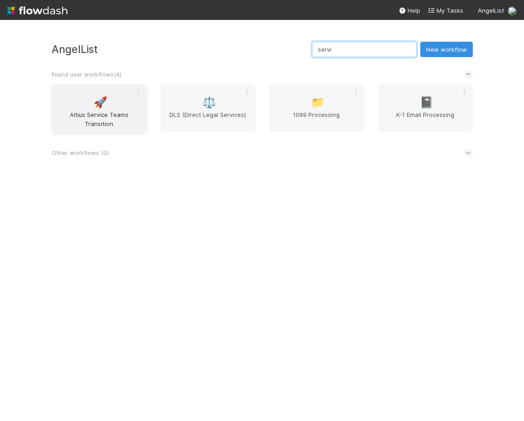
type input "servi"
click at [124, 115] on span "Altius Service Teams Transition" at bounding box center [99, 119] width 88 height 18
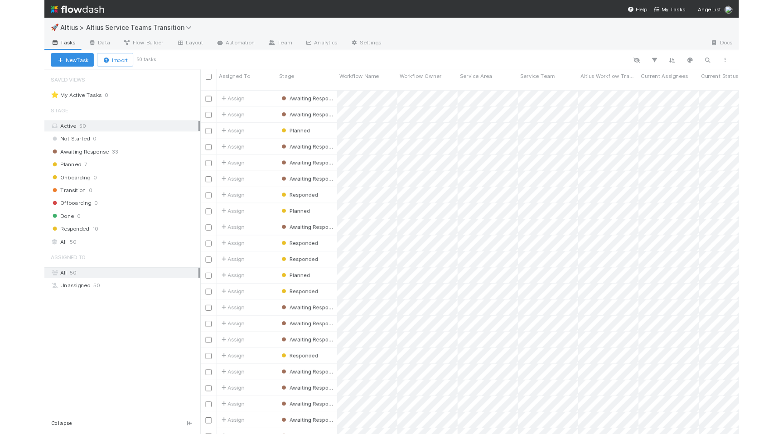
scroll to position [339, 607]
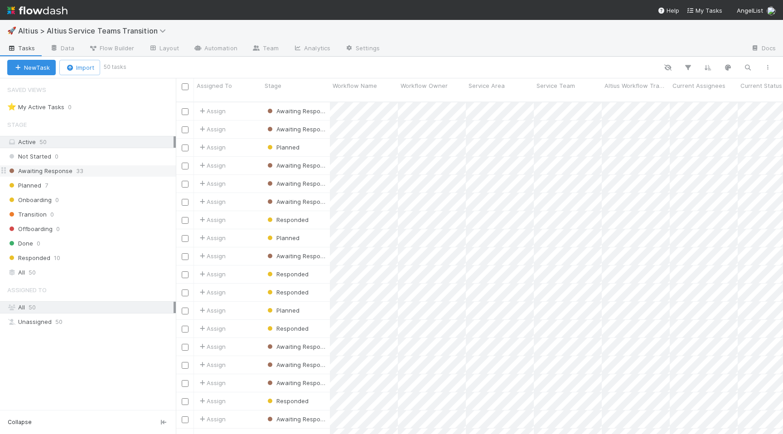
click at [142, 173] on div "Awaiting Response 33" at bounding box center [91, 170] width 168 height 11
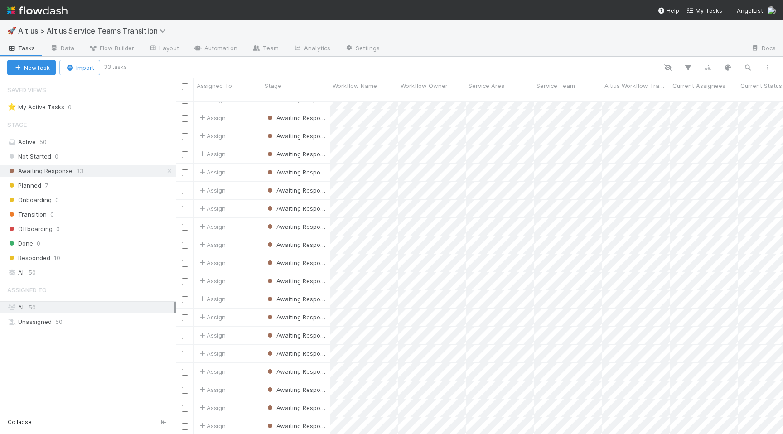
scroll to position [259, 0]
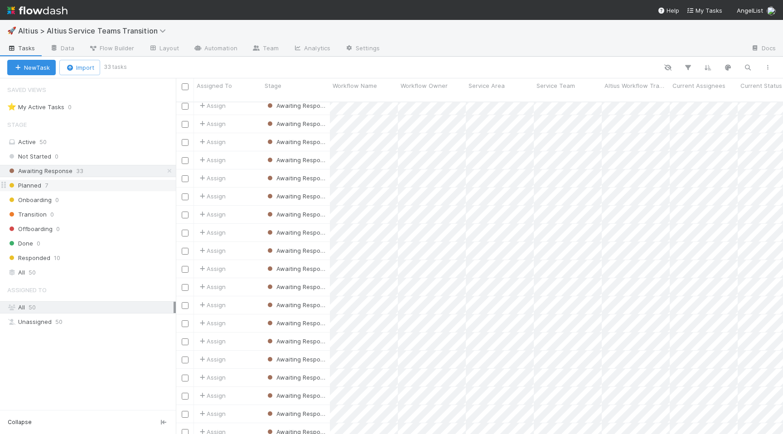
click at [101, 182] on div "Planned 7" at bounding box center [91, 185] width 168 height 11
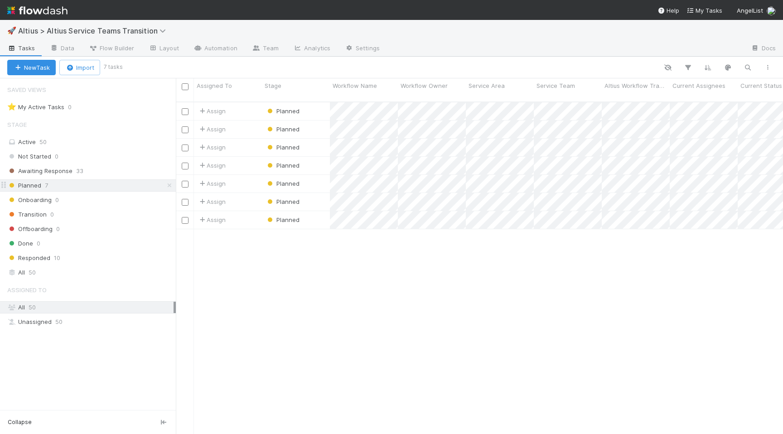
scroll to position [339, 607]
click at [109, 258] on div "Responded 10" at bounding box center [91, 257] width 168 height 11
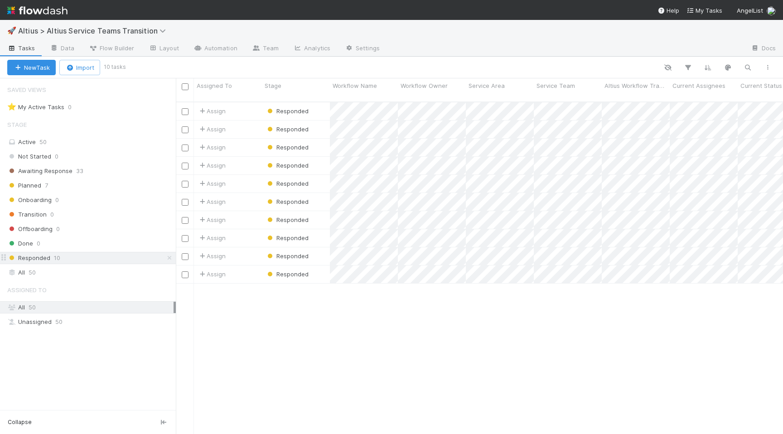
scroll to position [339, 607]
click at [123, 169] on div "Awaiting Response 33" at bounding box center [91, 170] width 168 height 11
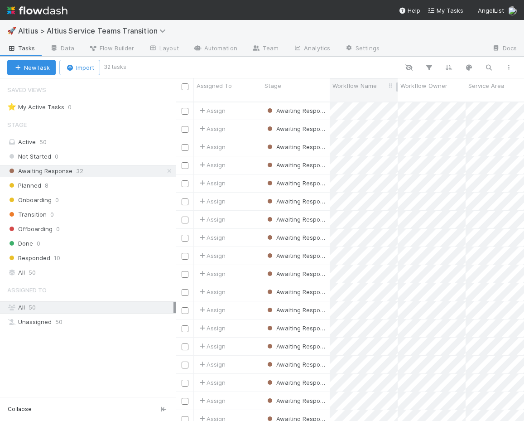
scroll to position [254, 0]
click at [79, 185] on div "Planned 8" at bounding box center [91, 185] width 168 height 11
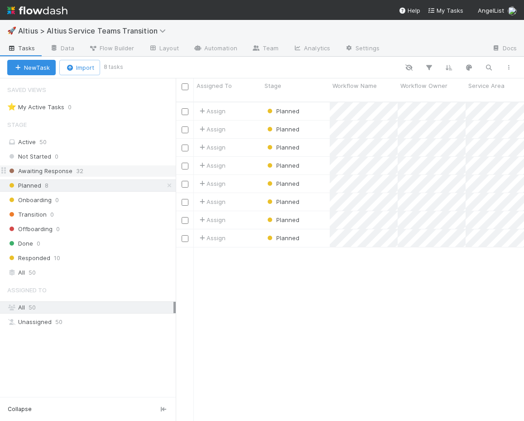
scroll to position [326, 348]
click at [114, 246] on div "Done 0" at bounding box center [91, 243] width 168 height 11
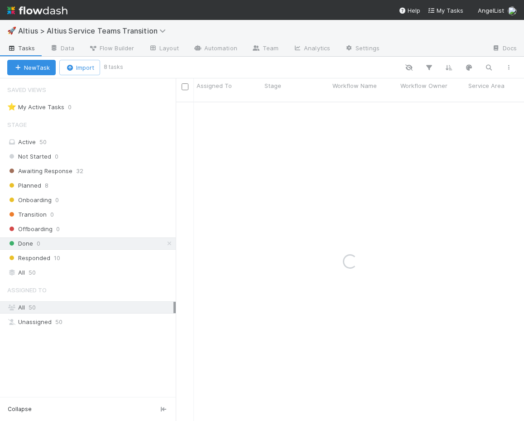
click at [115, 264] on div "Stage Active 50 Not Started 0 Awaiting Response 32 Planned 8 Onboarding 0 Trans…" at bounding box center [88, 196] width 176 height 163
click at [121, 256] on div "Responded 10" at bounding box center [91, 257] width 168 height 11
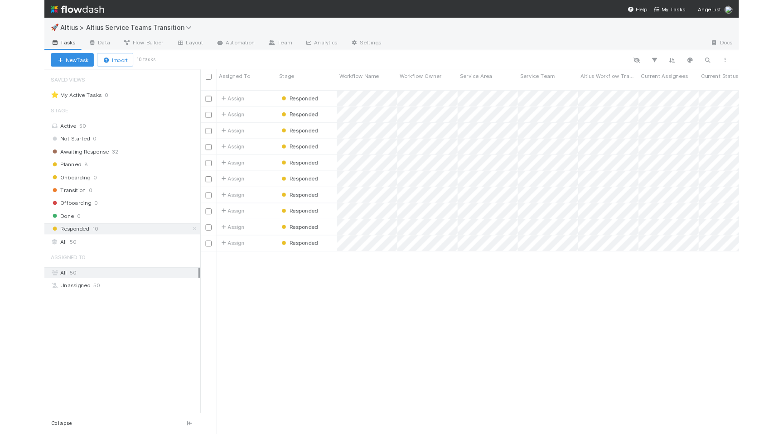
scroll to position [339, 607]
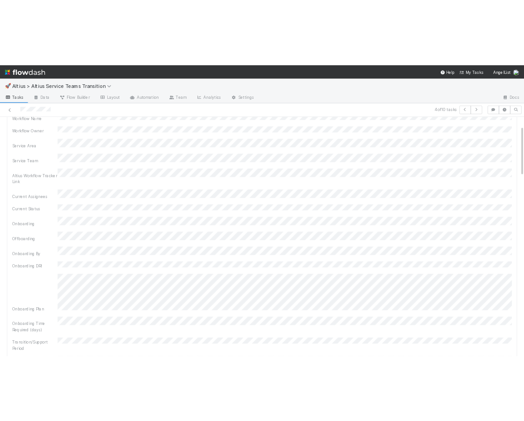
scroll to position [66, 0]
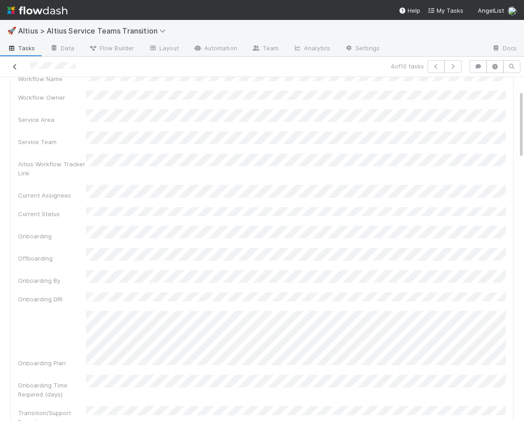
click at [12, 67] on icon at bounding box center [14, 67] width 9 height 6
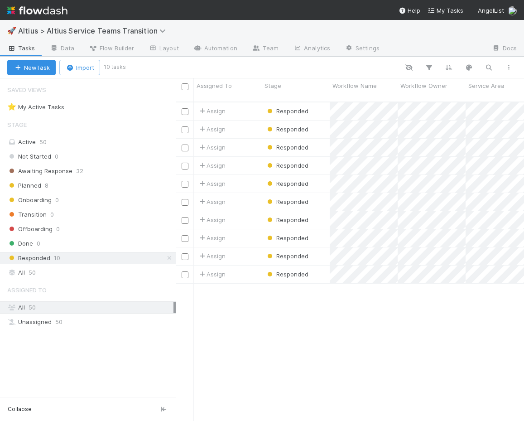
scroll to position [326, 348]
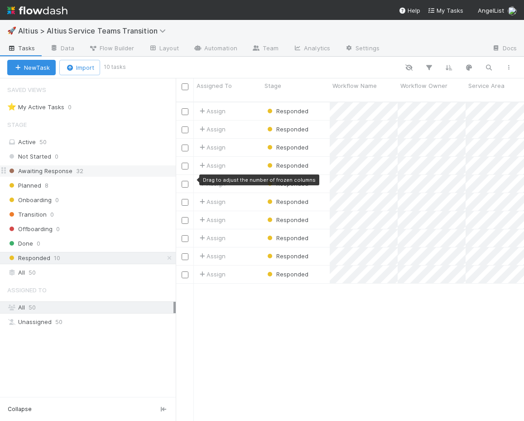
click at [108, 172] on div "Awaiting Response 32" at bounding box center [91, 170] width 168 height 11
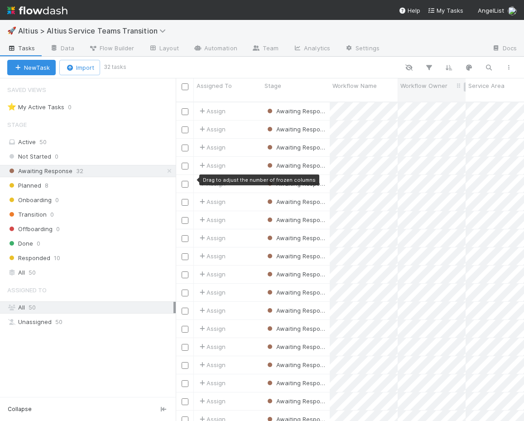
click at [427, 89] on span "Workflow Owner" at bounding box center [423, 85] width 47 height 9
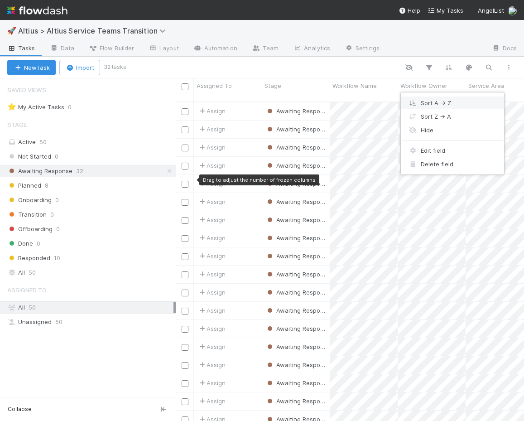
click at [442, 103] on div "Sort A → Z" at bounding box center [452, 103] width 103 height 14
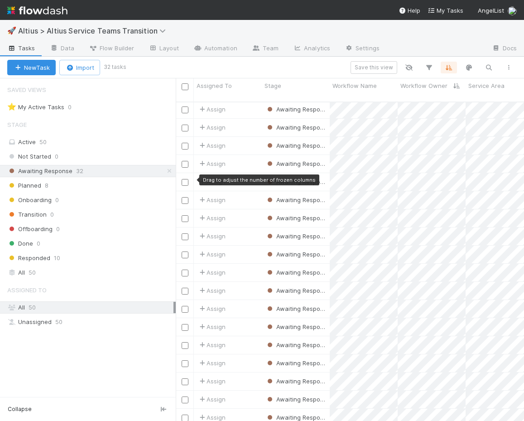
scroll to position [254, 0]
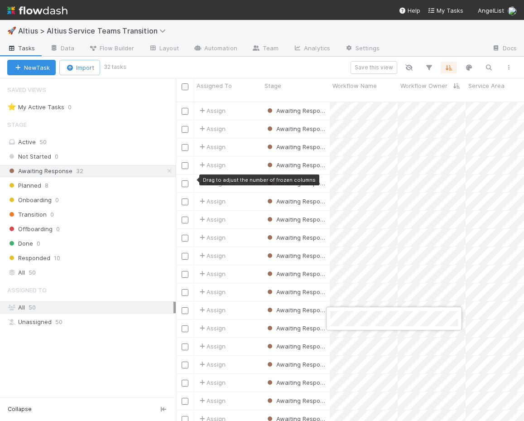
click at [135, 389] on div at bounding box center [262, 210] width 524 height 421
click at [250, 319] on div "Assign" at bounding box center [228, 328] width 68 height 18
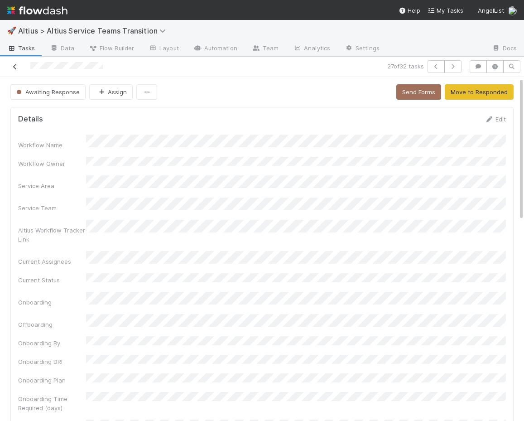
click at [11, 67] on icon at bounding box center [14, 67] width 9 height 6
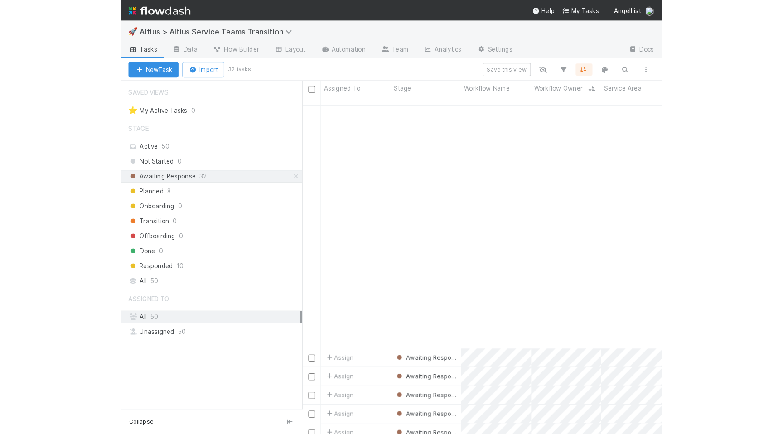
scroll to position [254, 0]
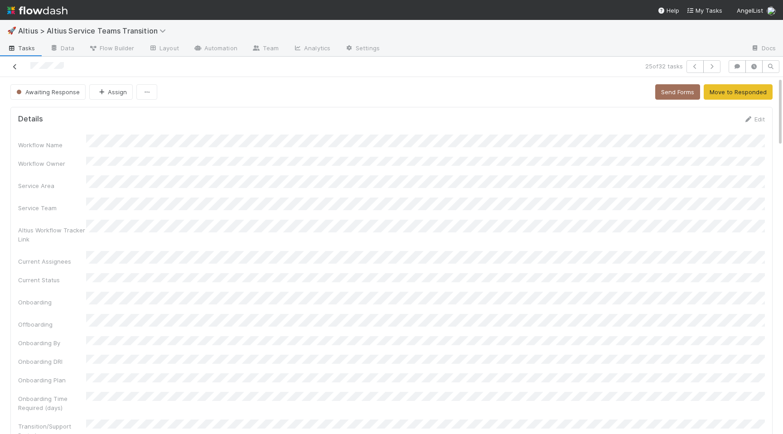
click at [19, 64] on icon at bounding box center [14, 67] width 9 height 6
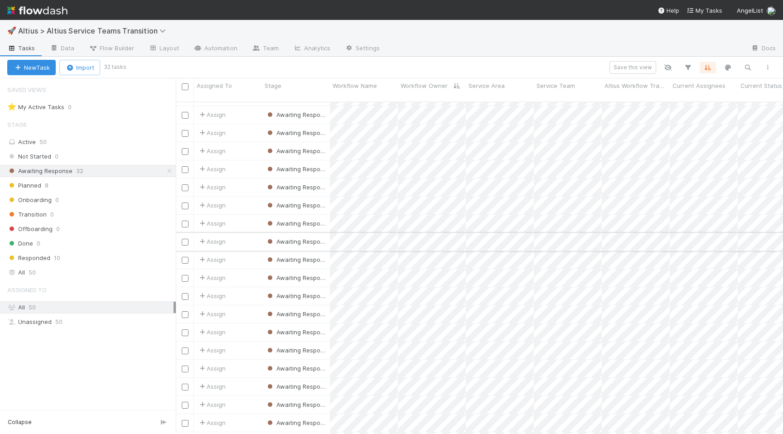
scroll to position [241, 0]
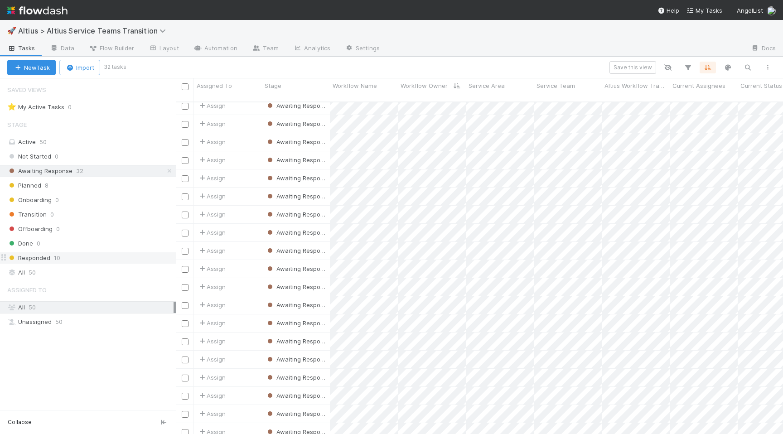
click at [116, 253] on div "Responded 10" at bounding box center [91, 257] width 168 height 11
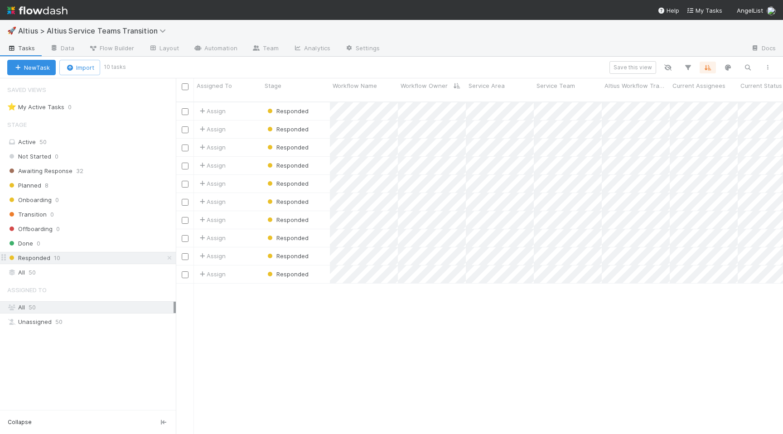
scroll to position [339, 607]
click at [246, 181] on div "Assign" at bounding box center [228, 184] width 68 height 18
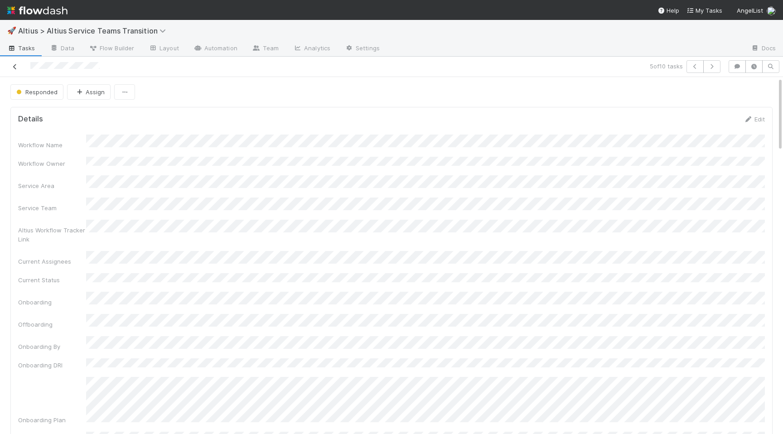
click at [18, 70] on link at bounding box center [14, 66] width 9 height 9
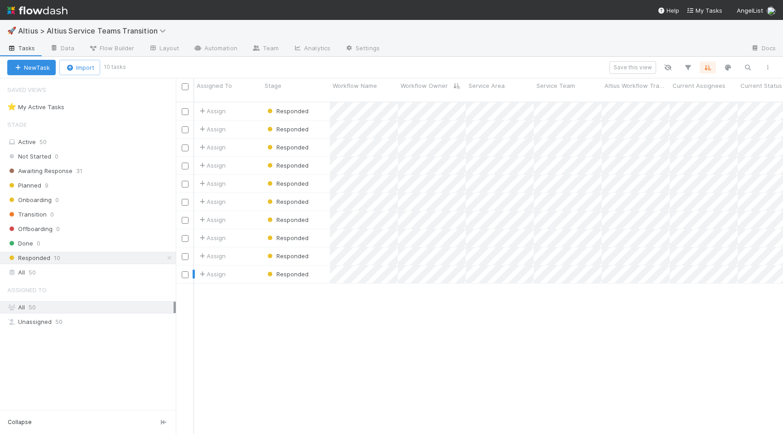
scroll to position [339, 607]
click at [136, 185] on div "Planned 9" at bounding box center [91, 185] width 168 height 11
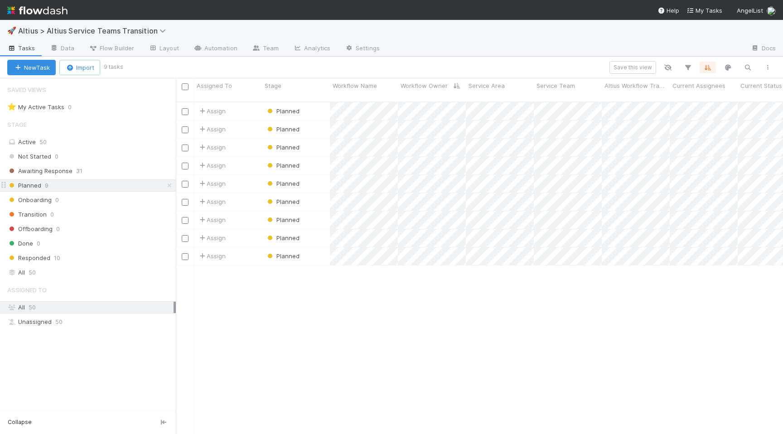
scroll to position [339, 607]
click at [168, 183] on icon at bounding box center [169, 186] width 9 height 6
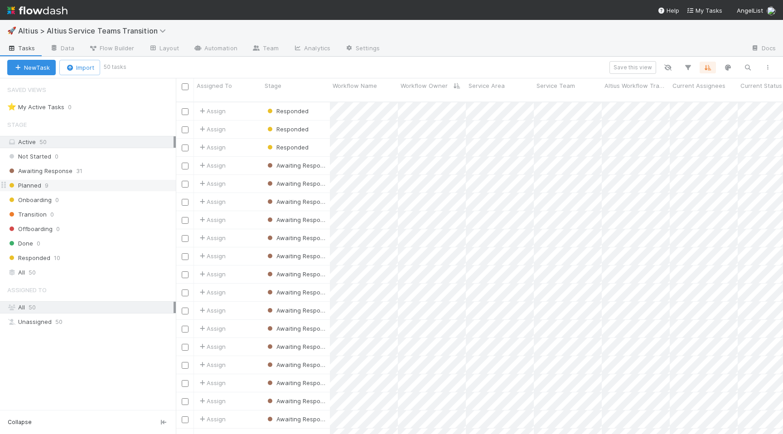
scroll to position [339, 607]
click at [123, 172] on div "Awaiting Response 31" at bounding box center [91, 170] width 168 height 11
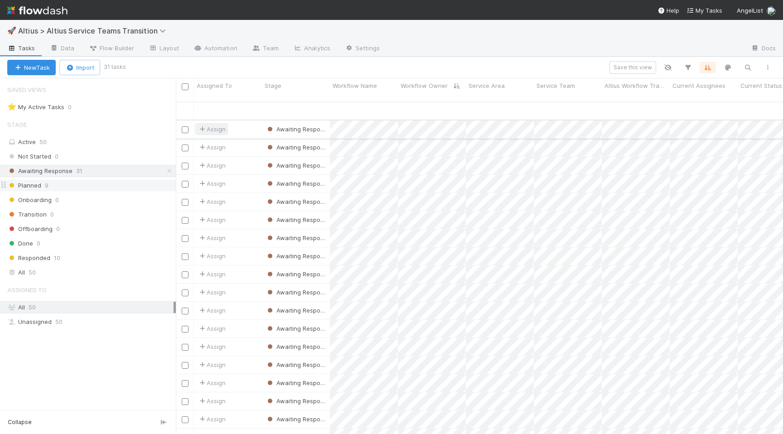
scroll to position [223, 0]
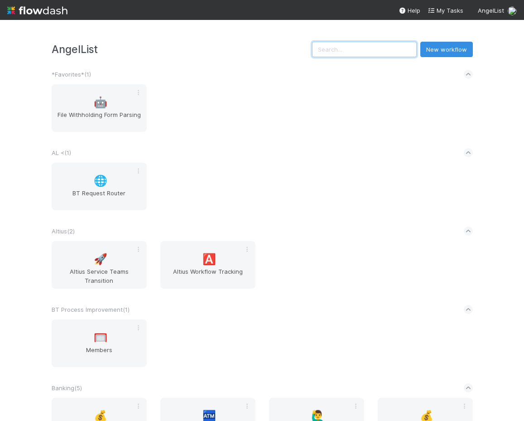
click at [370, 55] on input "text" at bounding box center [364, 49] width 105 height 15
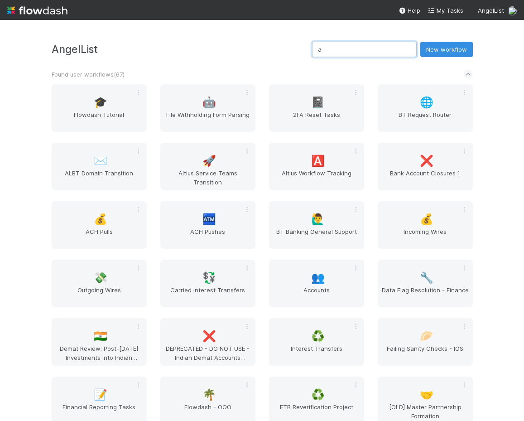
type input "a"
